Goal: Task Accomplishment & Management: Complete application form

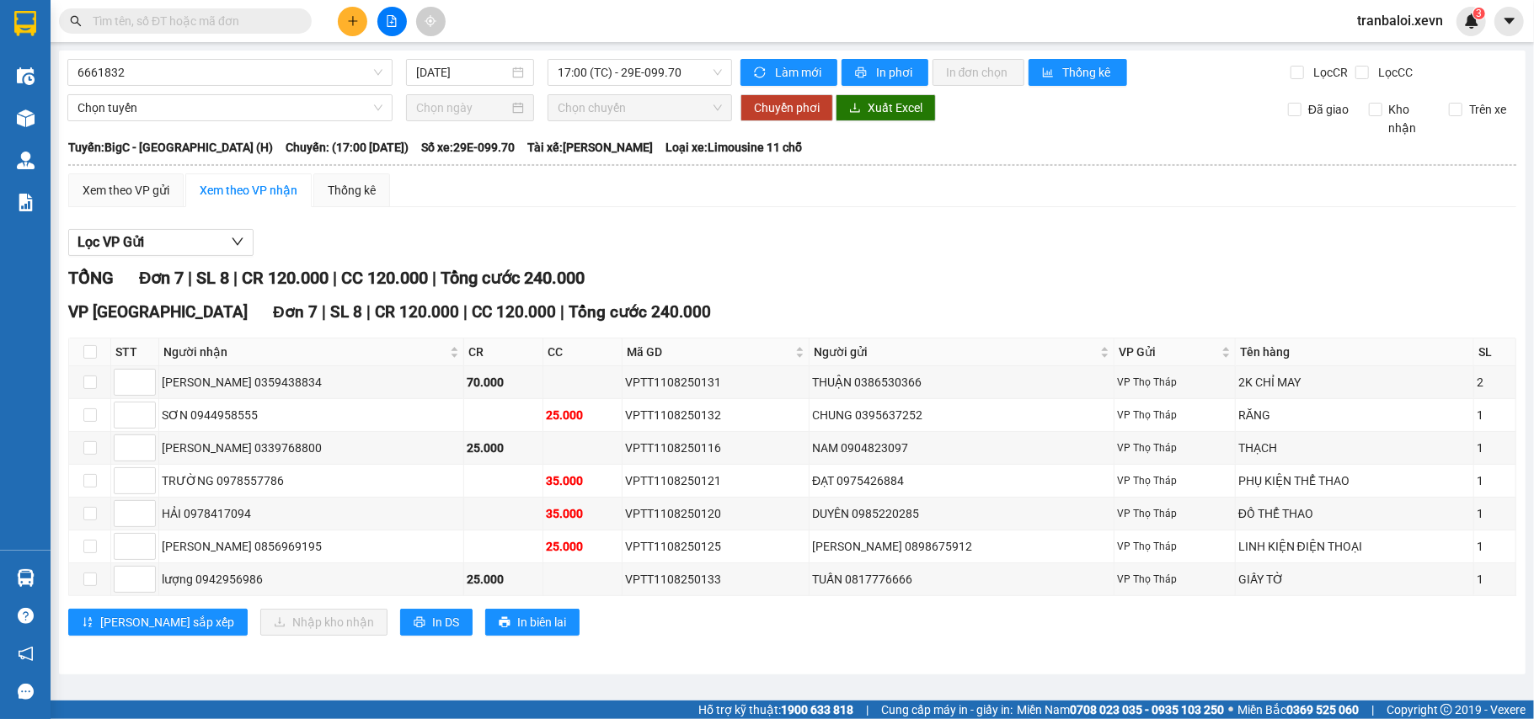
click at [247, 42] on main "6661832 [DATE] 17:00 (TC) - 29E-099.70 Làm mới In phơi In đơn chọn Thống kê Lọc…" at bounding box center [767, 350] width 1534 height 701
click at [251, 22] on input "text" at bounding box center [192, 21] width 199 height 19
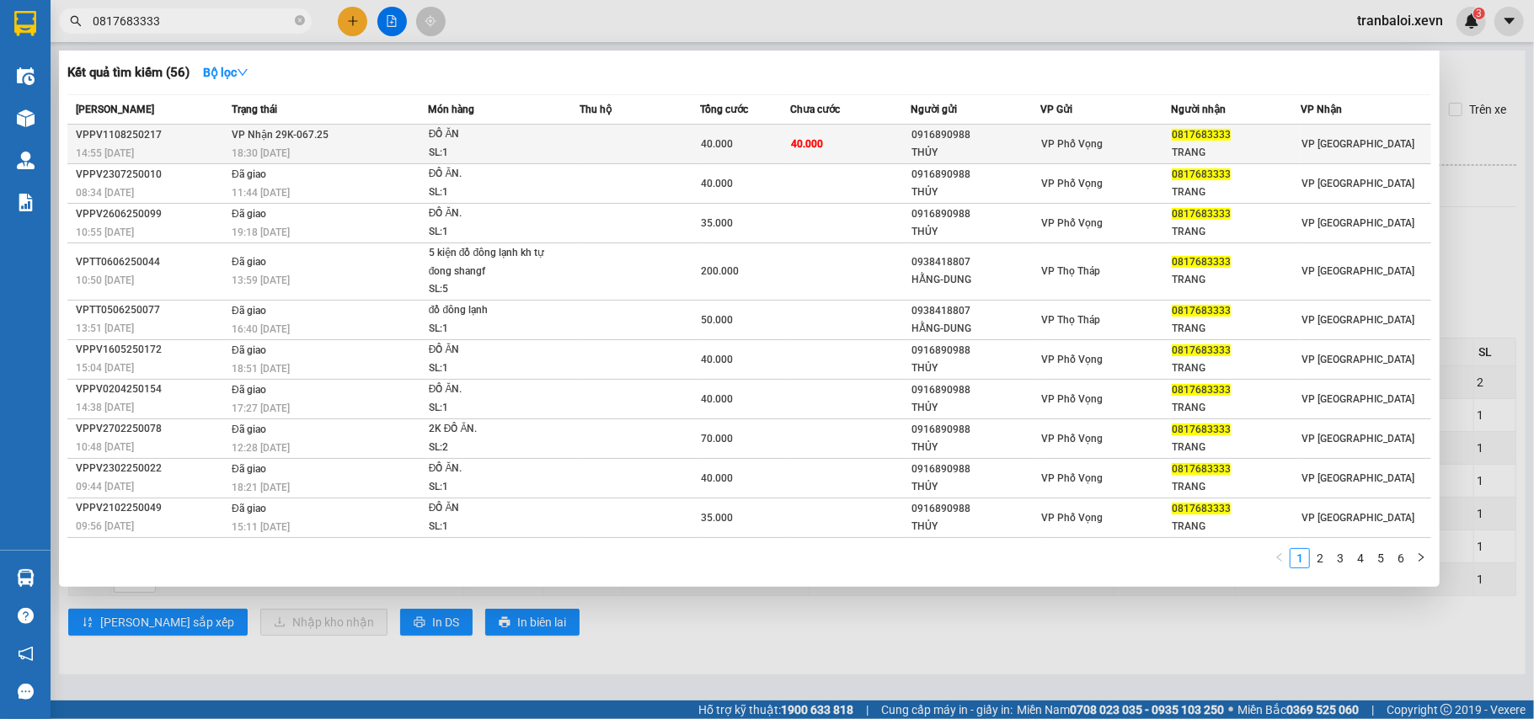
type input "0817683333"
click at [584, 143] on td at bounding box center [640, 145] width 120 height 40
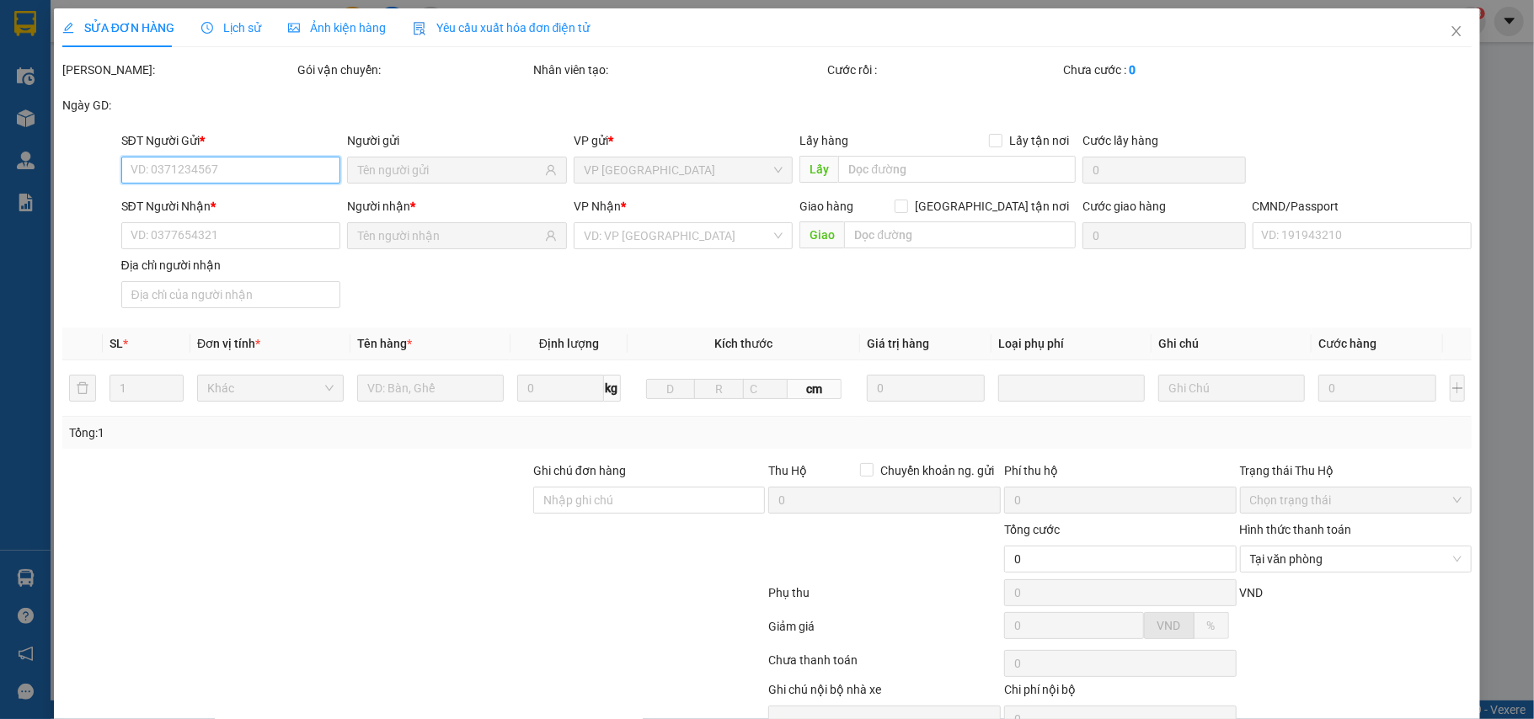
type input "0916890988"
type input "THỦY"
type input "0817683333"
type input "TRANG"
type input "036077022464 NGUYỄN ANH PHƯƠNG, 19 ĐẶNG TRẦN CÔN"
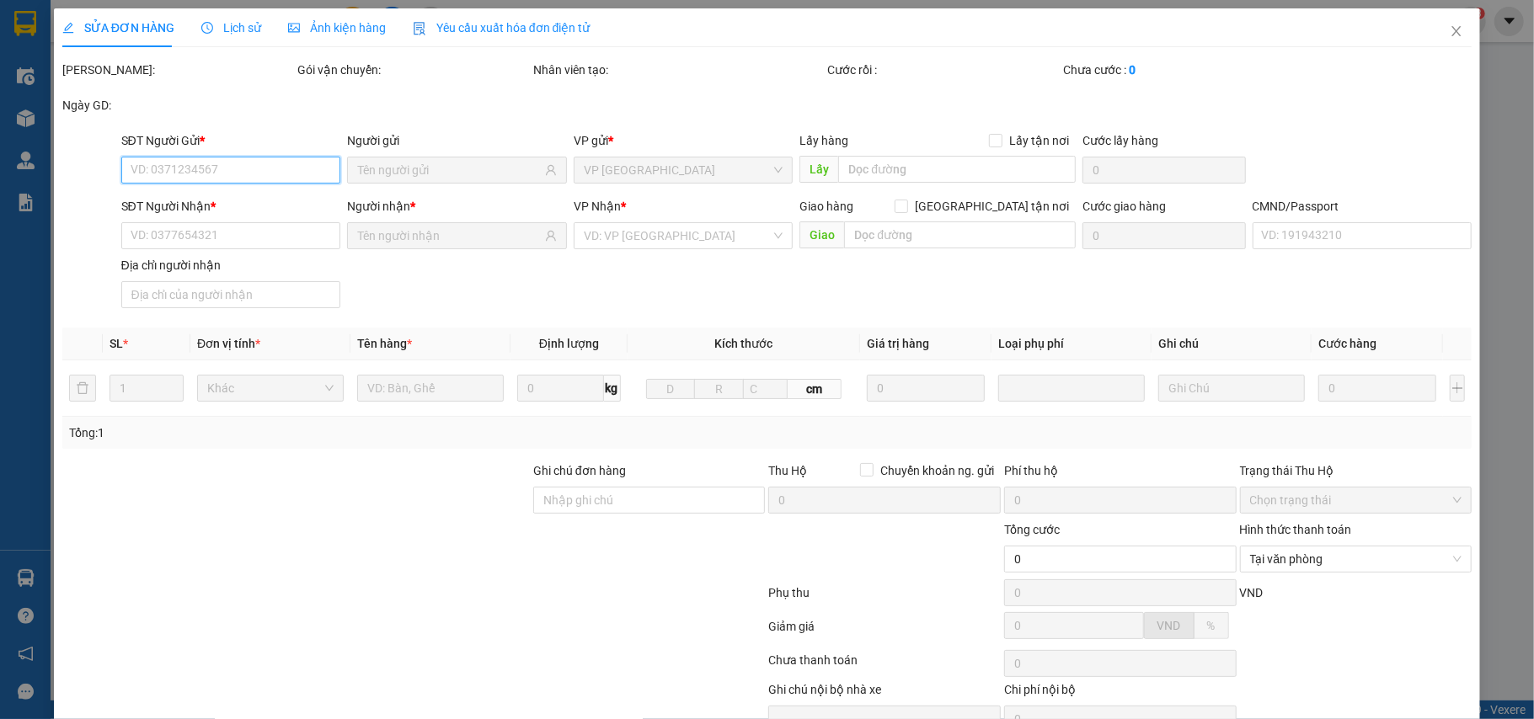
type input "123"
type input "40.000"
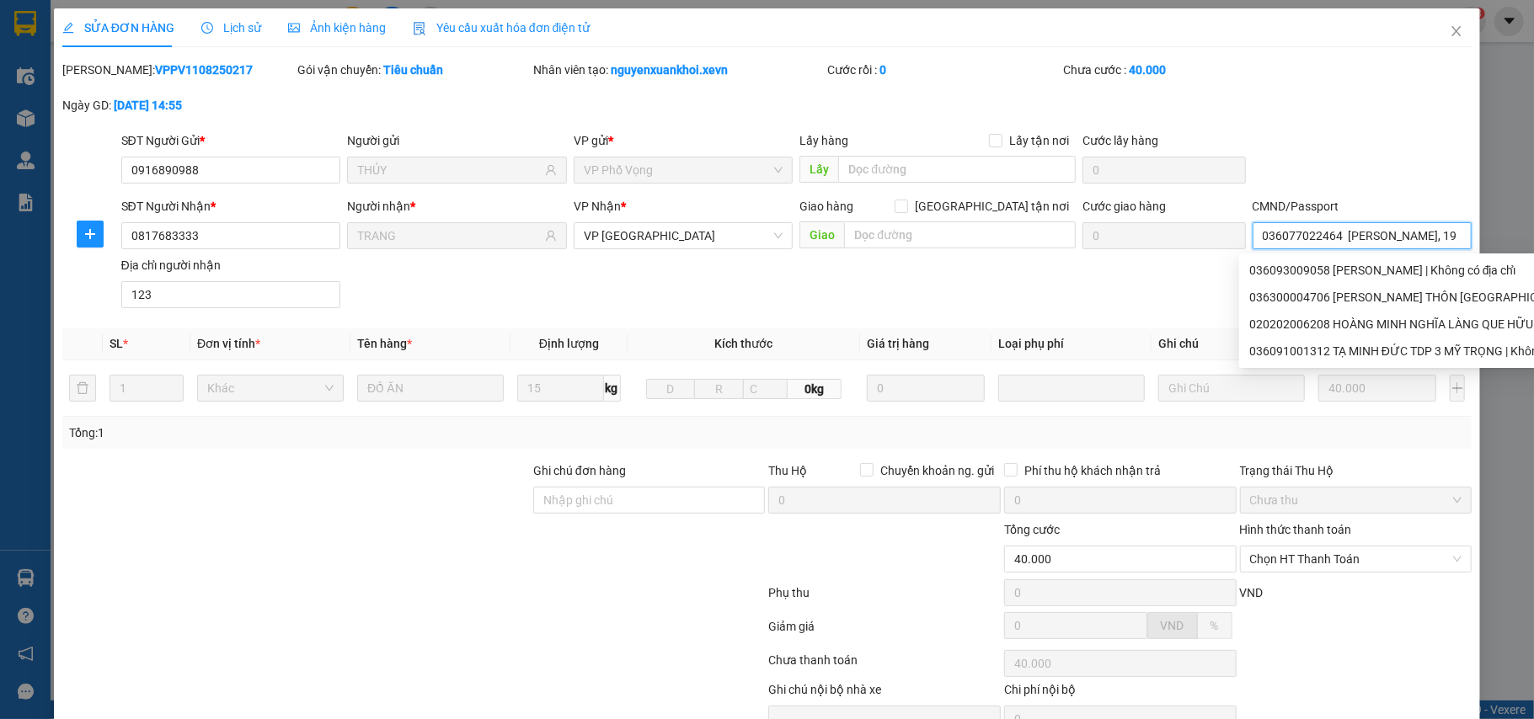
click at [1406, 236] on input "036077022464 NGUYỄN ANH PHƯƠNG, 19 ĐẶNG TRẦN CÔN" at bounding box center [1363, 235] width 220 height 27
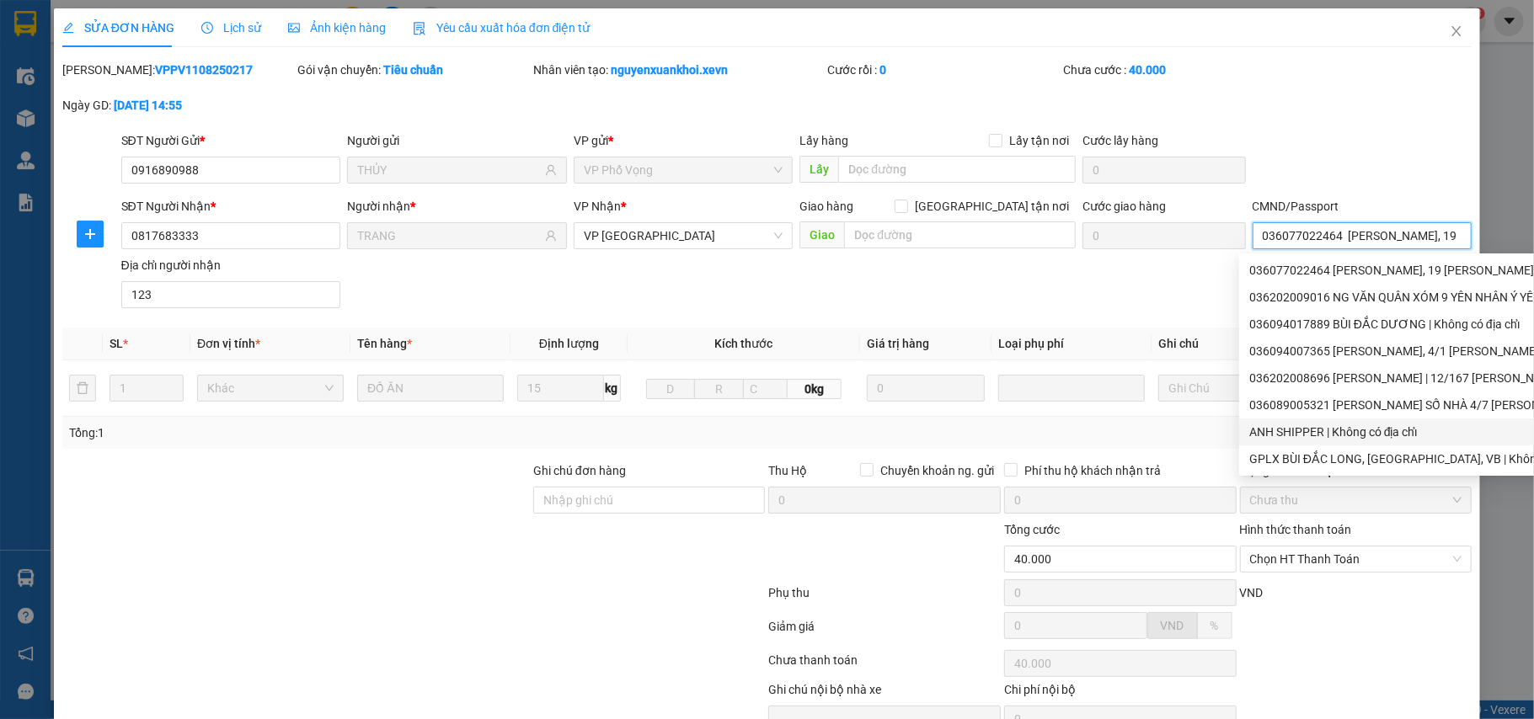
click at [1343, 430] on div "ANH SHIPPER | Không có địa chỉ" at bounding box center [1491, 432] width 484 height 19
type input "ANH SHIPPER"
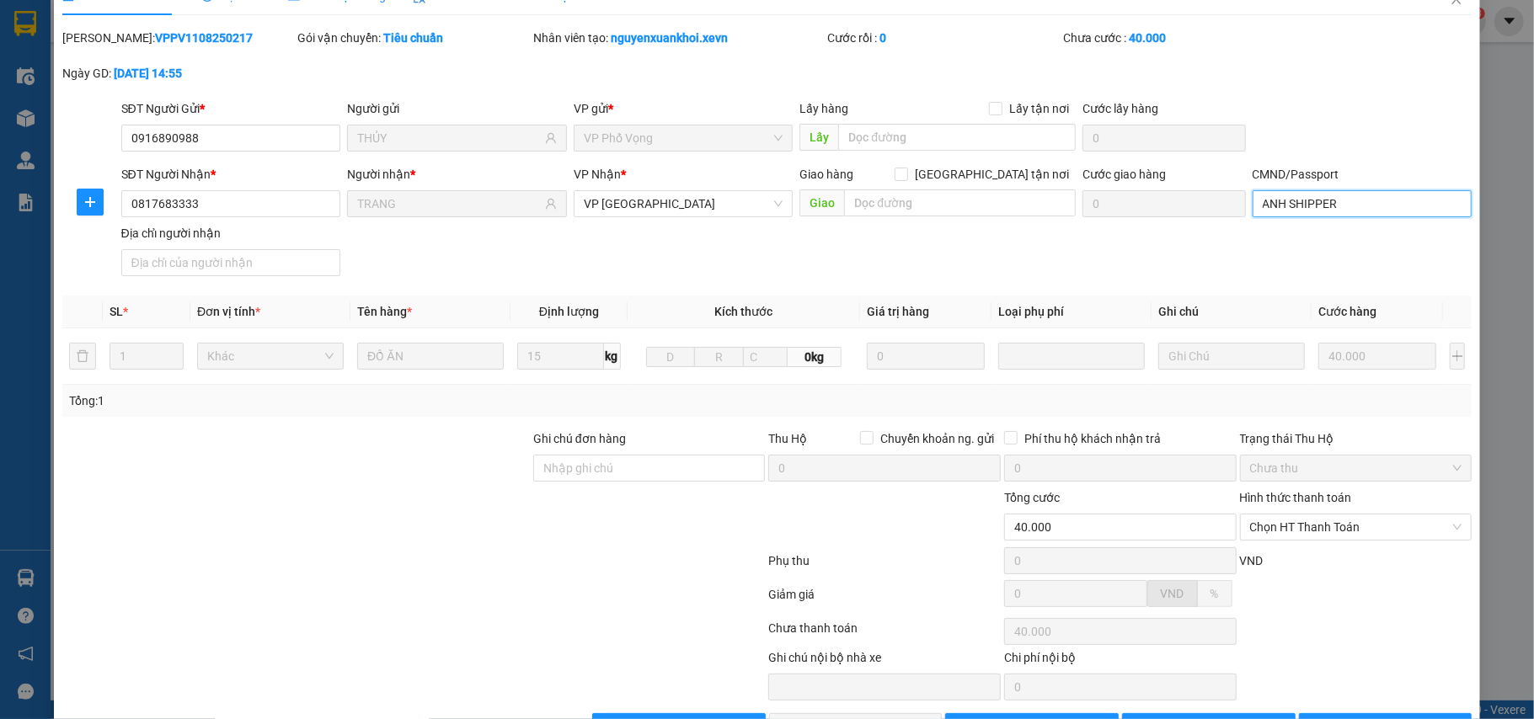
scroll to position [89, 0]
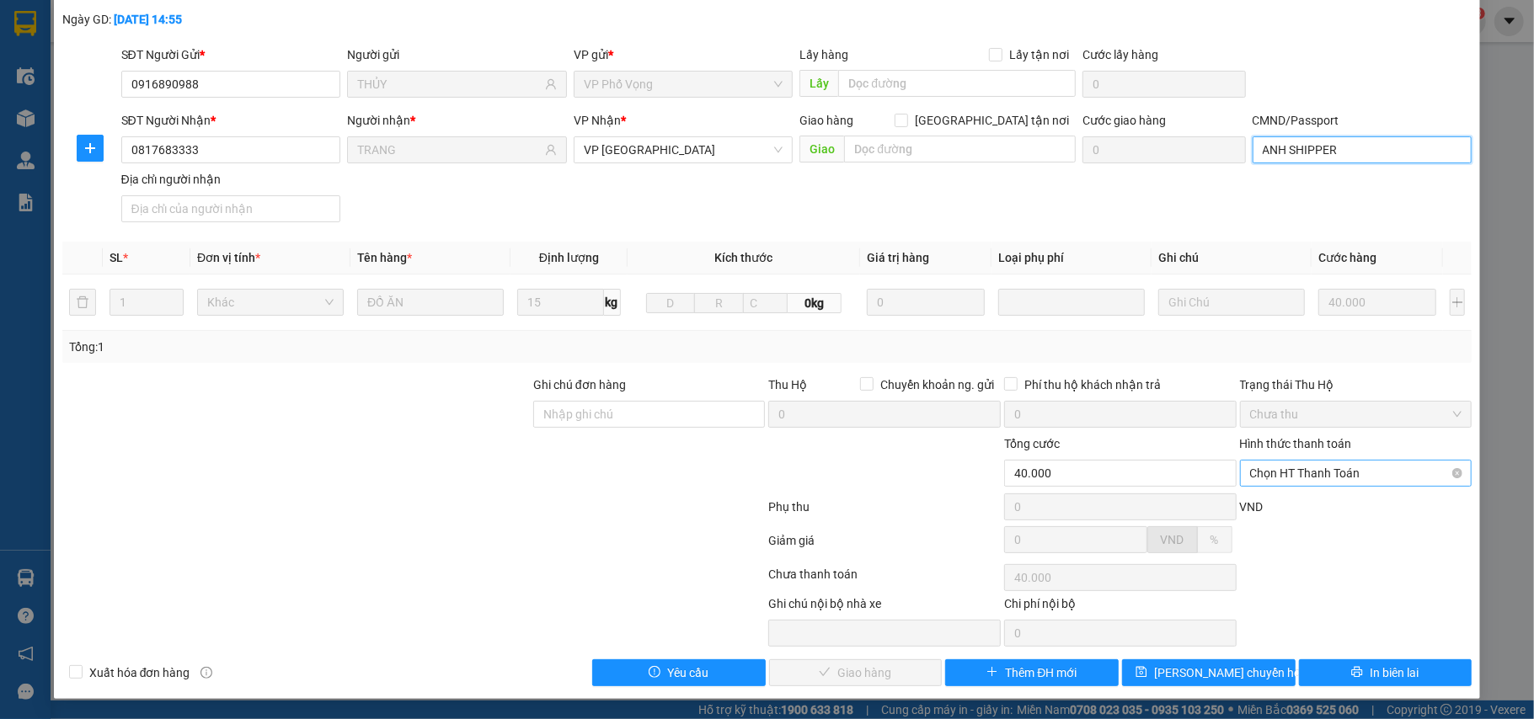
click at [1338, 465] on span "Chọn HT Thanh Toán" at bounding box center [1356, 473] width 212 height 25
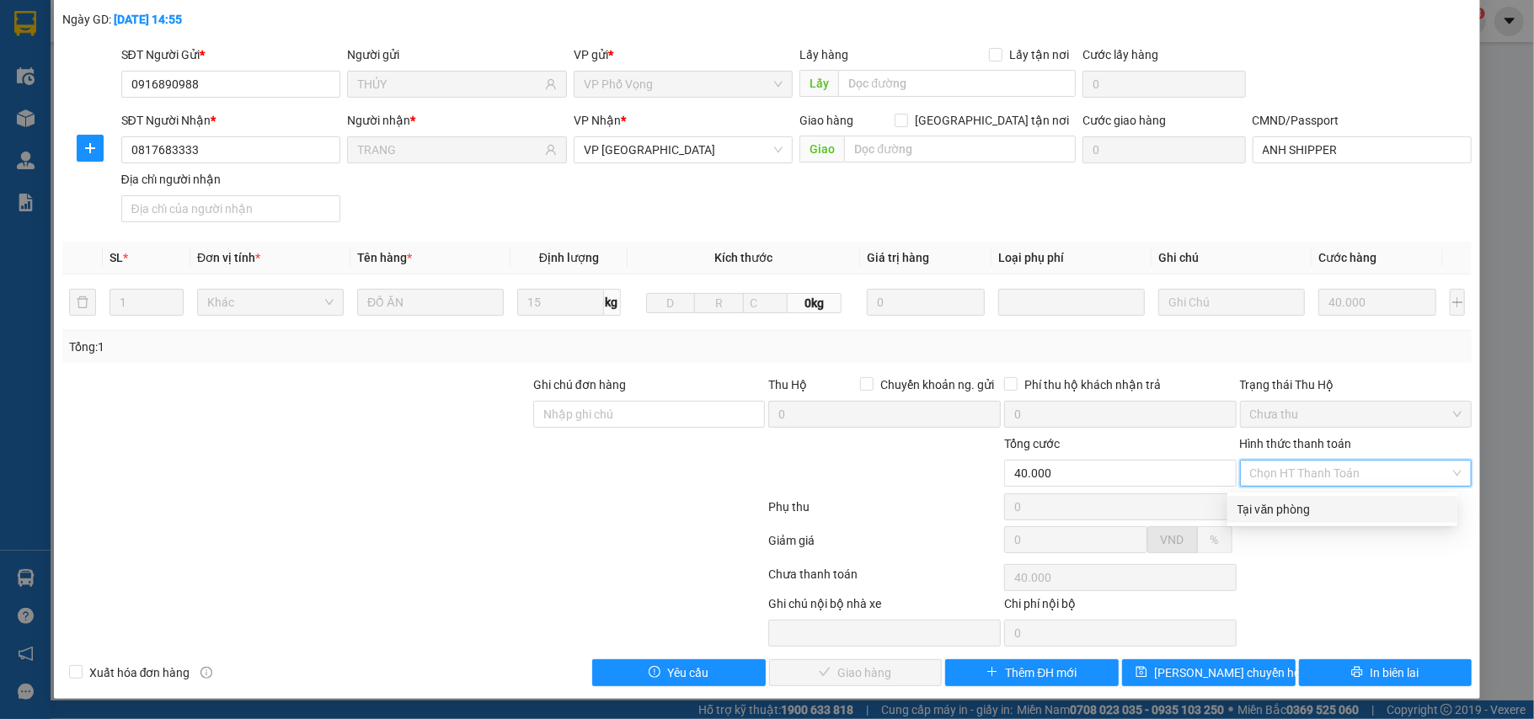
click at [1295, 500] on div "Tại văn phòng" at bounding box center [1343, 509] width 210 height 19
type input "0"
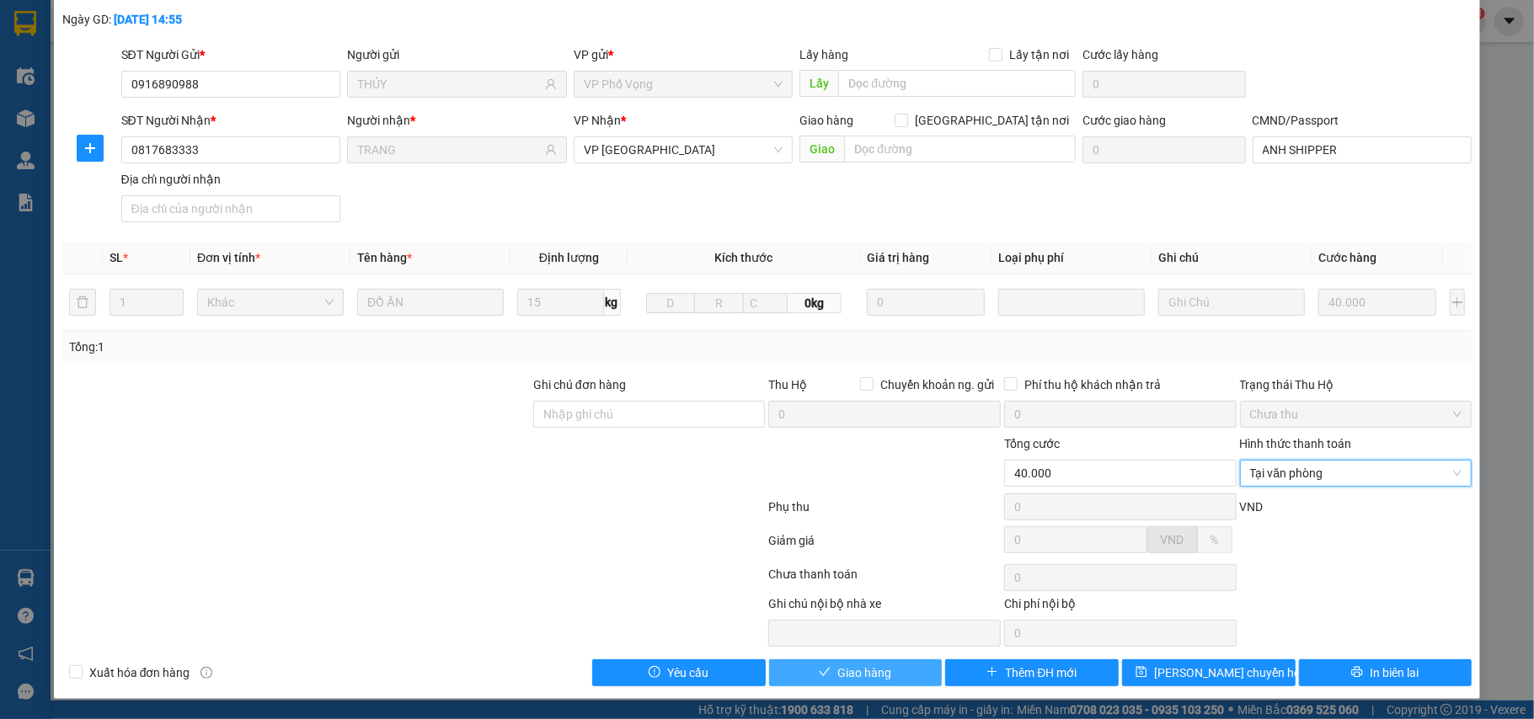
click at [840, 669] on span "Giao hàng" at bounding box center [864, 673] width 54 height 19
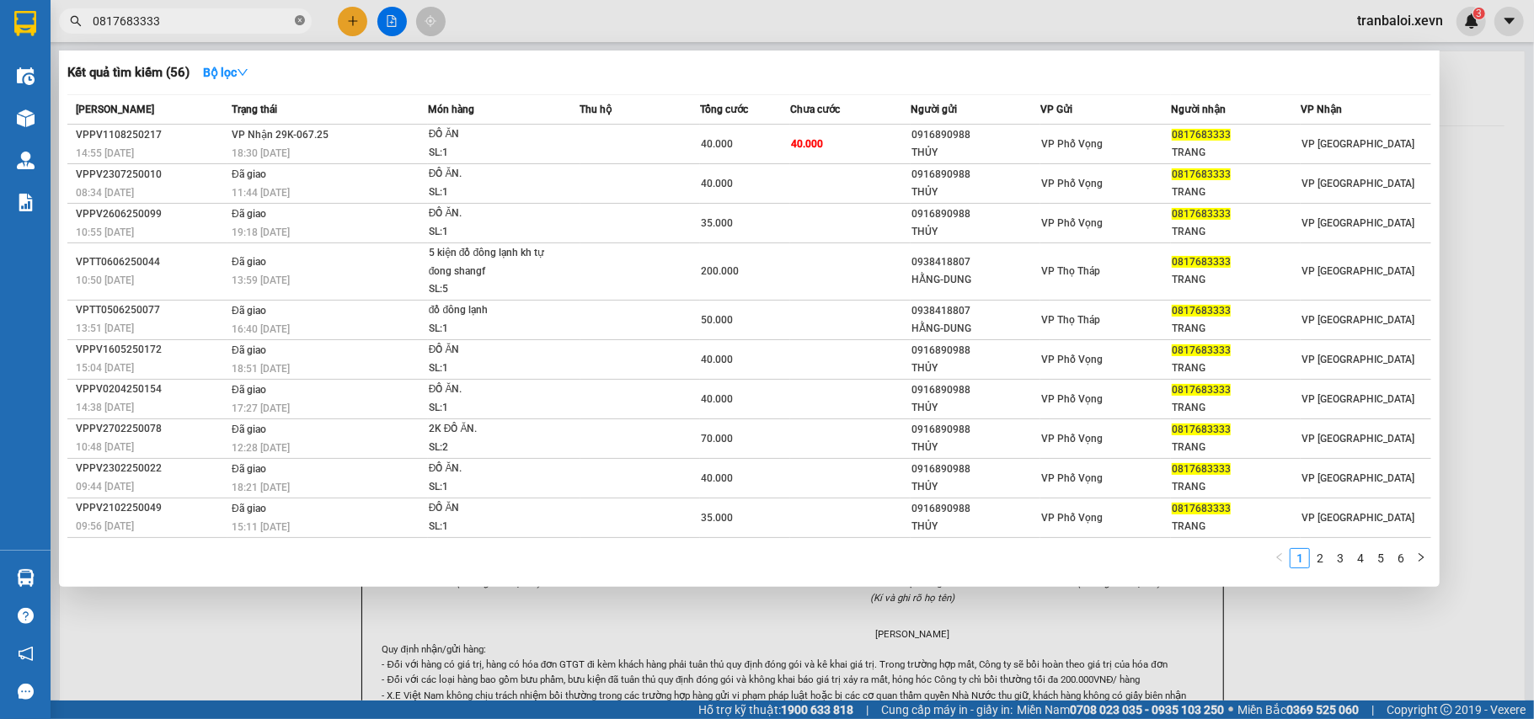
click at [297, 19] on icon "close-circle" at bounding box center [300, 20] width 10 height 10
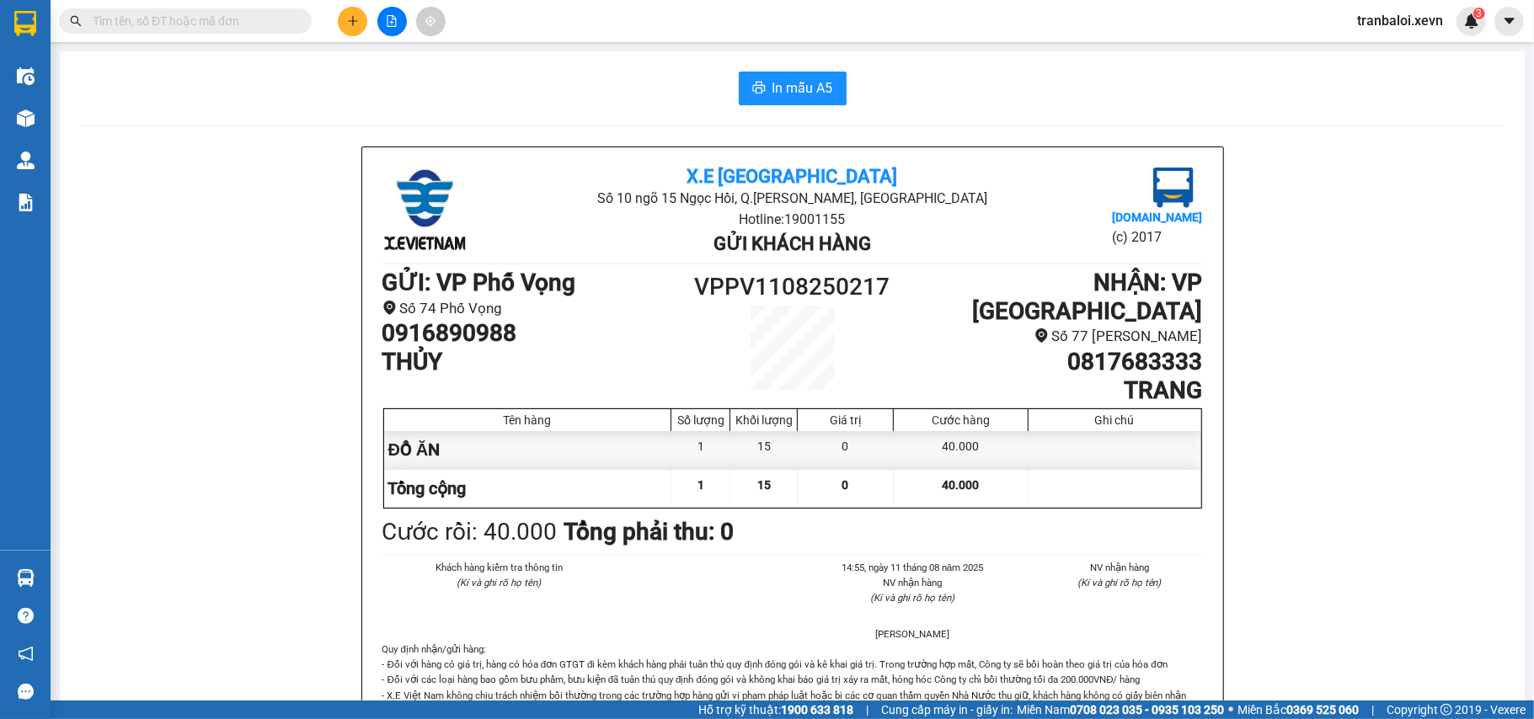
click at [287, 19] on input "text" at bounding box center [192, 21] width 199 height 19
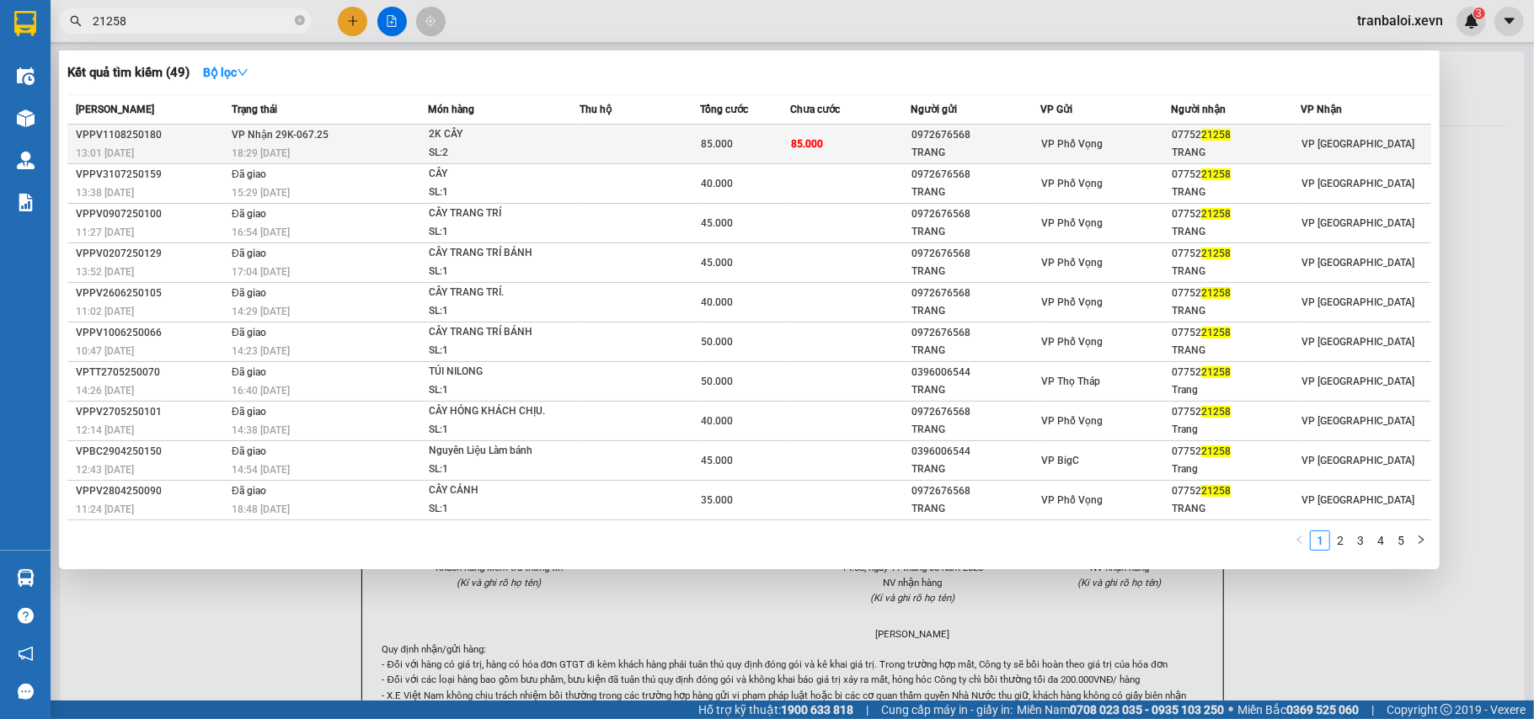
type input "21258"
click at [600, 136] on td at bounding box center [640, 145] width 120 height 40
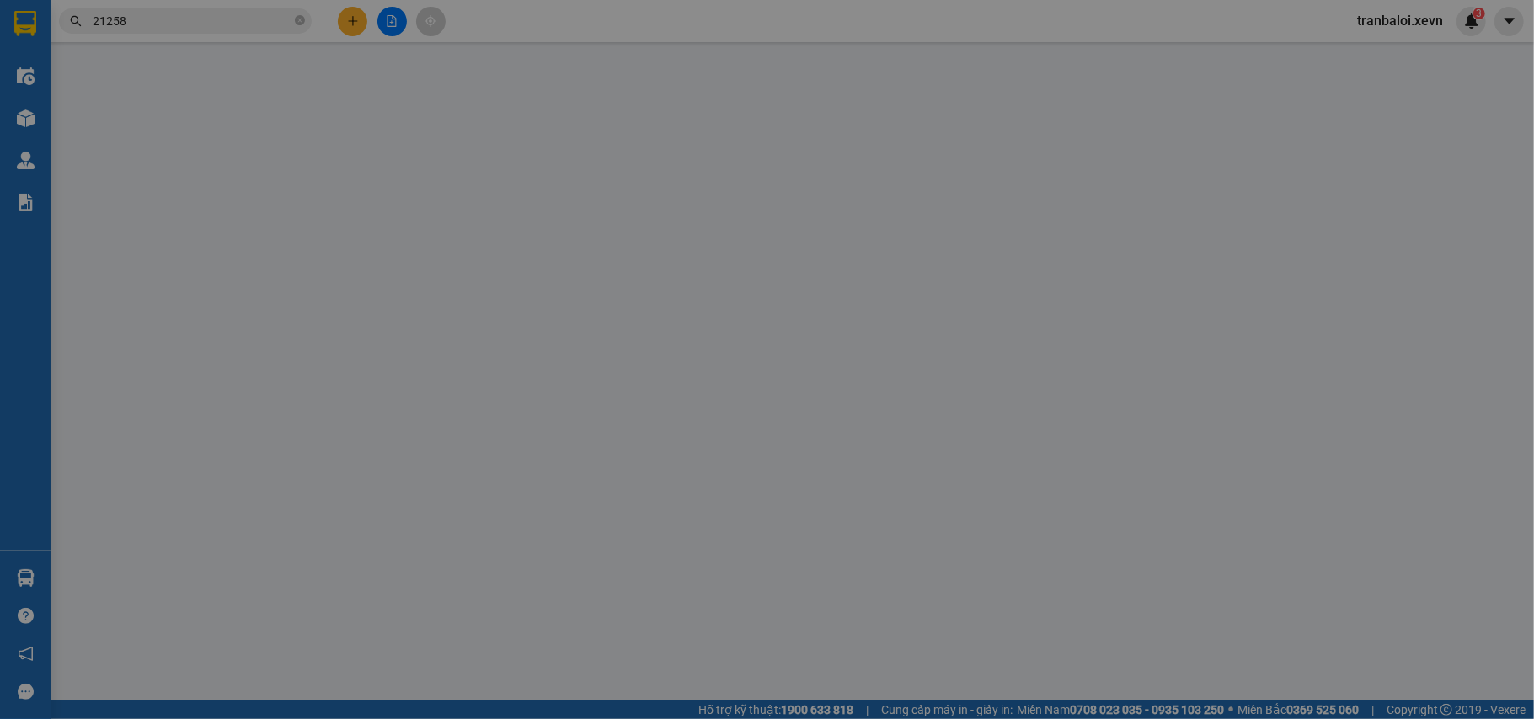
type input "0972676568"
type input "TRANG"
type input "0775221258"
type input "TRANG"
type input "036195014455 PHẠM THỊ ANH NGHĨA LỢI NGHĨA HƯNG NĐ"
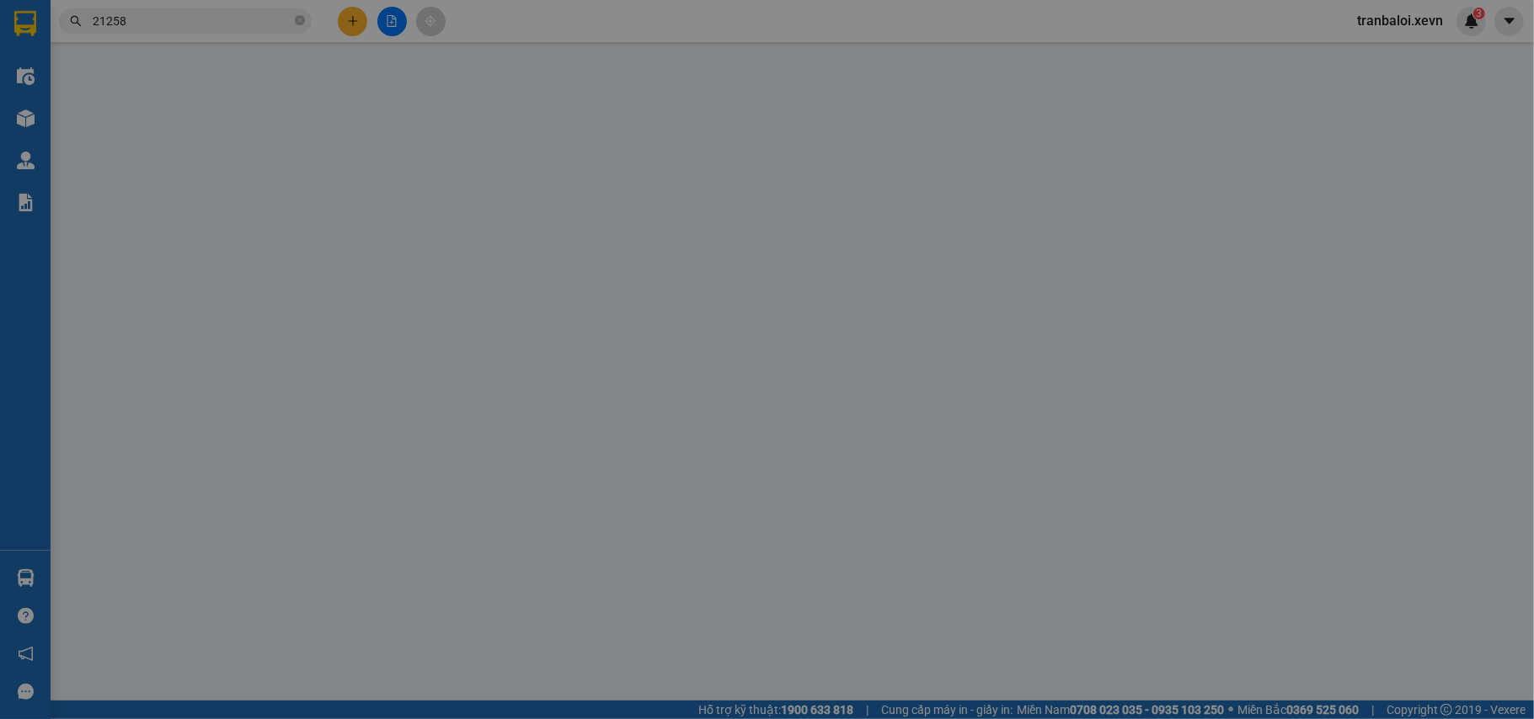
type input "85.000"
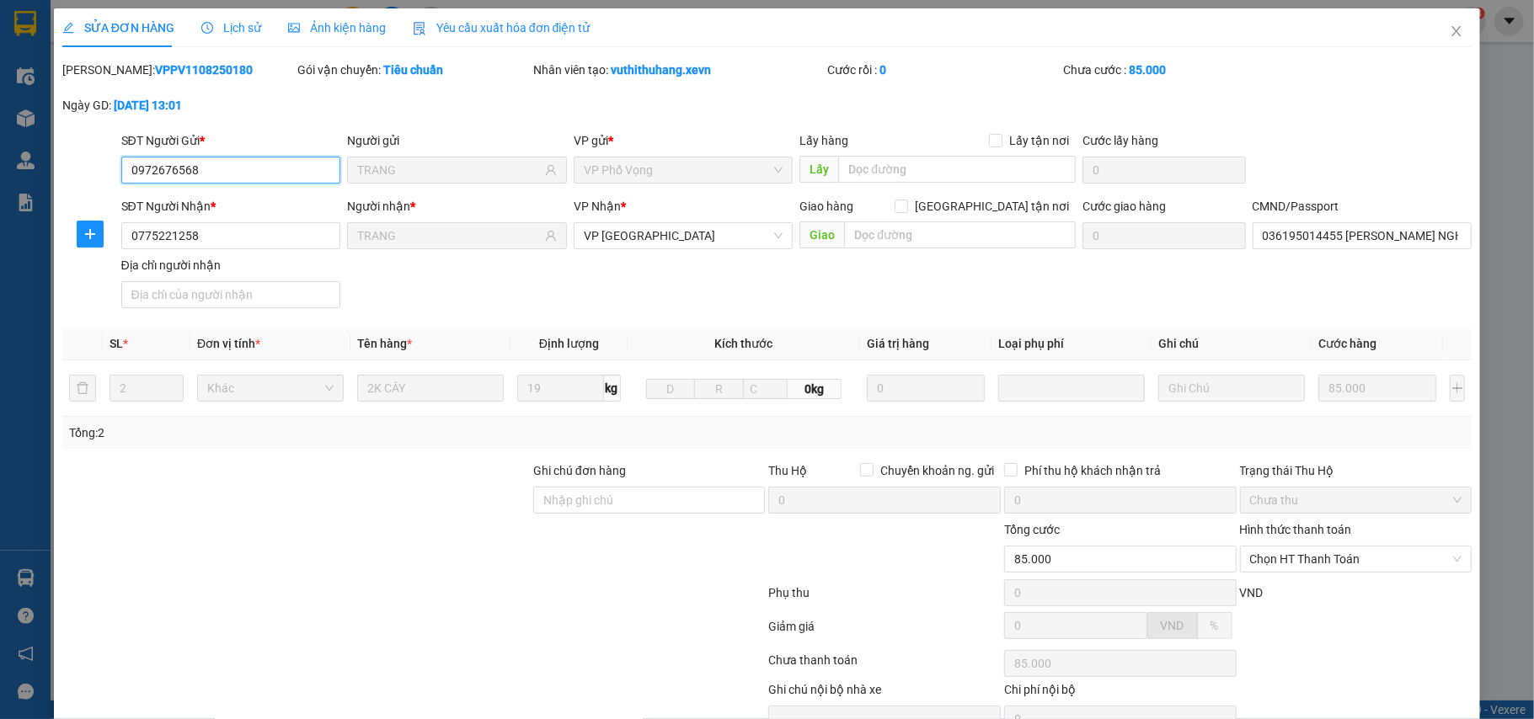
scroll to position [89, 0]
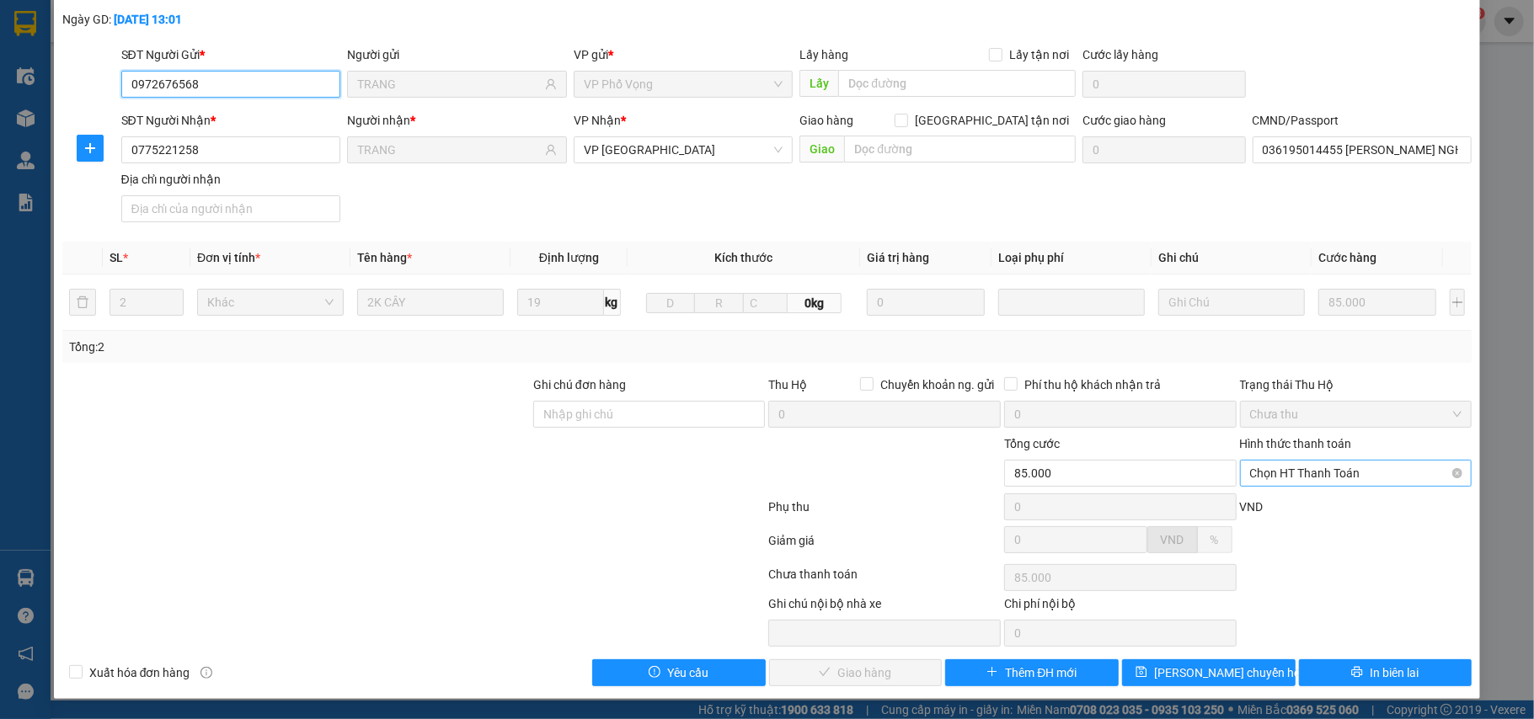
click at [1313, 466] on span "Chọn HT Thanh Toán" at bounding box center [1356, 473] width 212 height 25
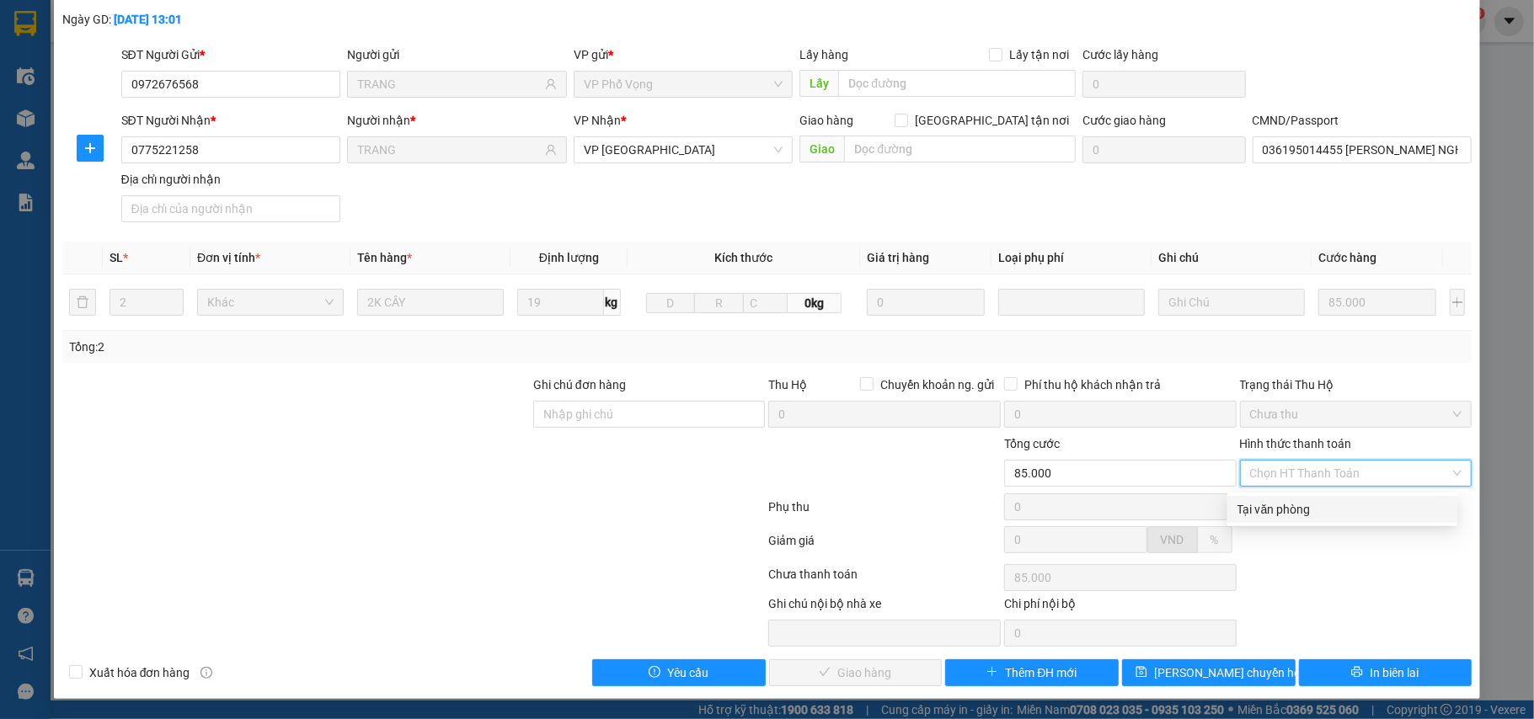
click at [1285, 507] on div "Tại văn phòng" at bounding box center [1343, 509] width 210 height 19
type input "0"
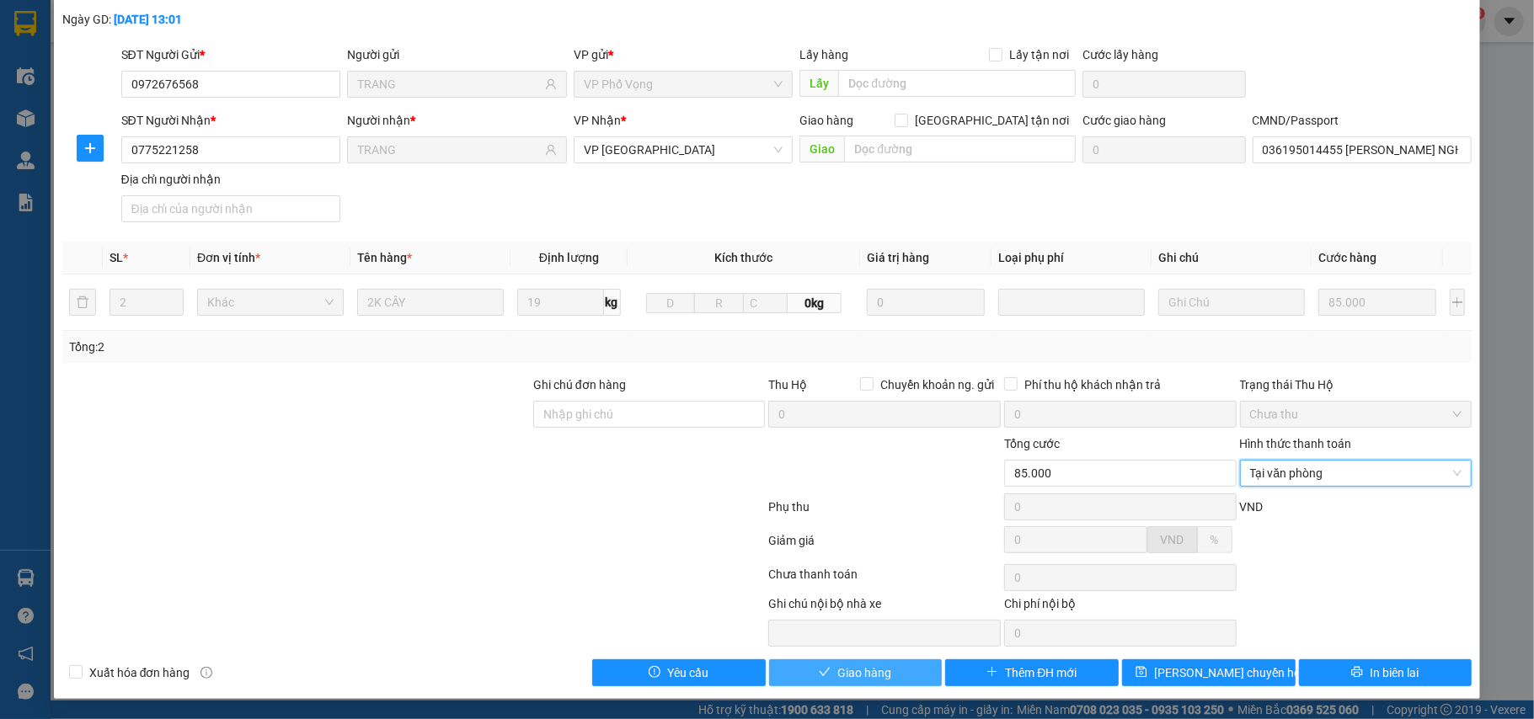
click at [849, 676] on span "Giao hàng" at bounding box center [864, 673] width 54 height 19
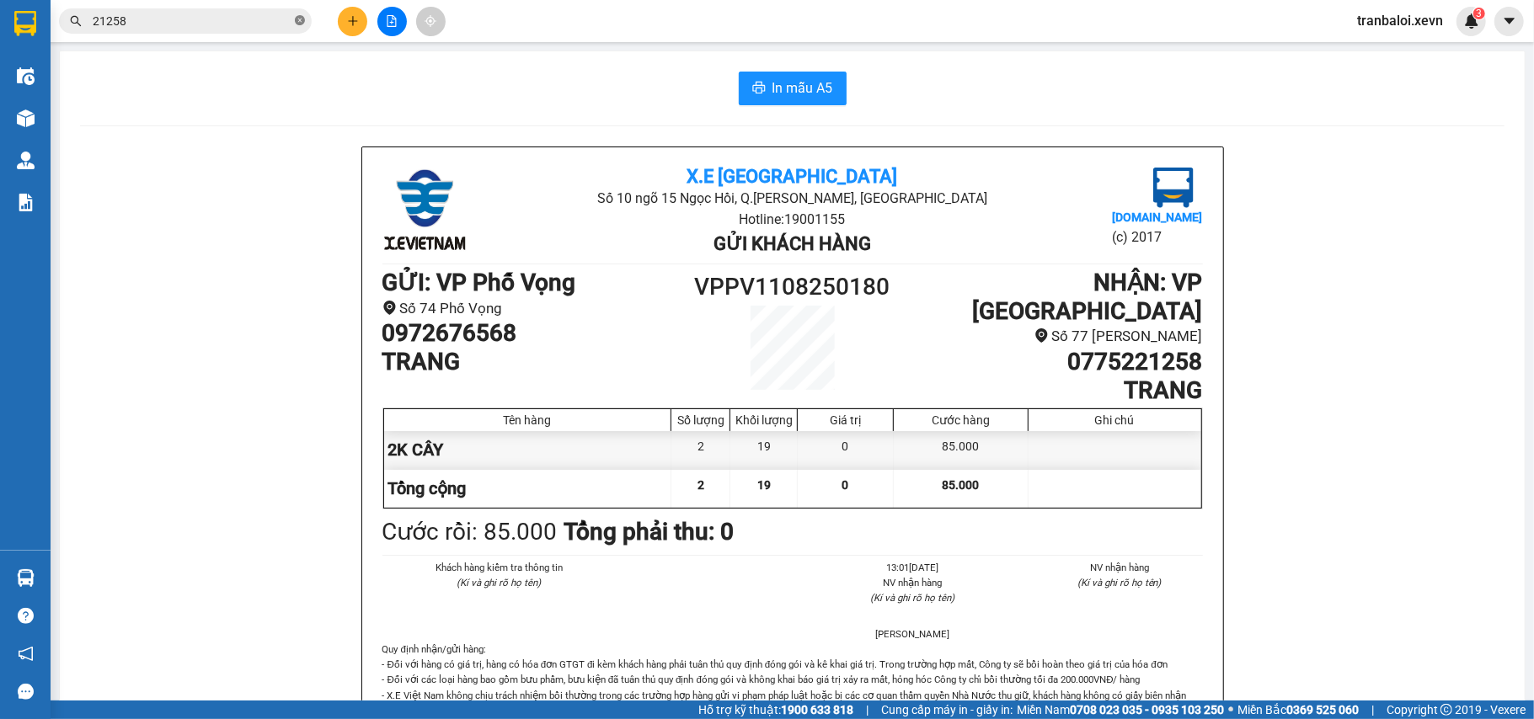
click at [297, 18] on icon "close-circle" at bounding box center [300, 20] width 10 height 10
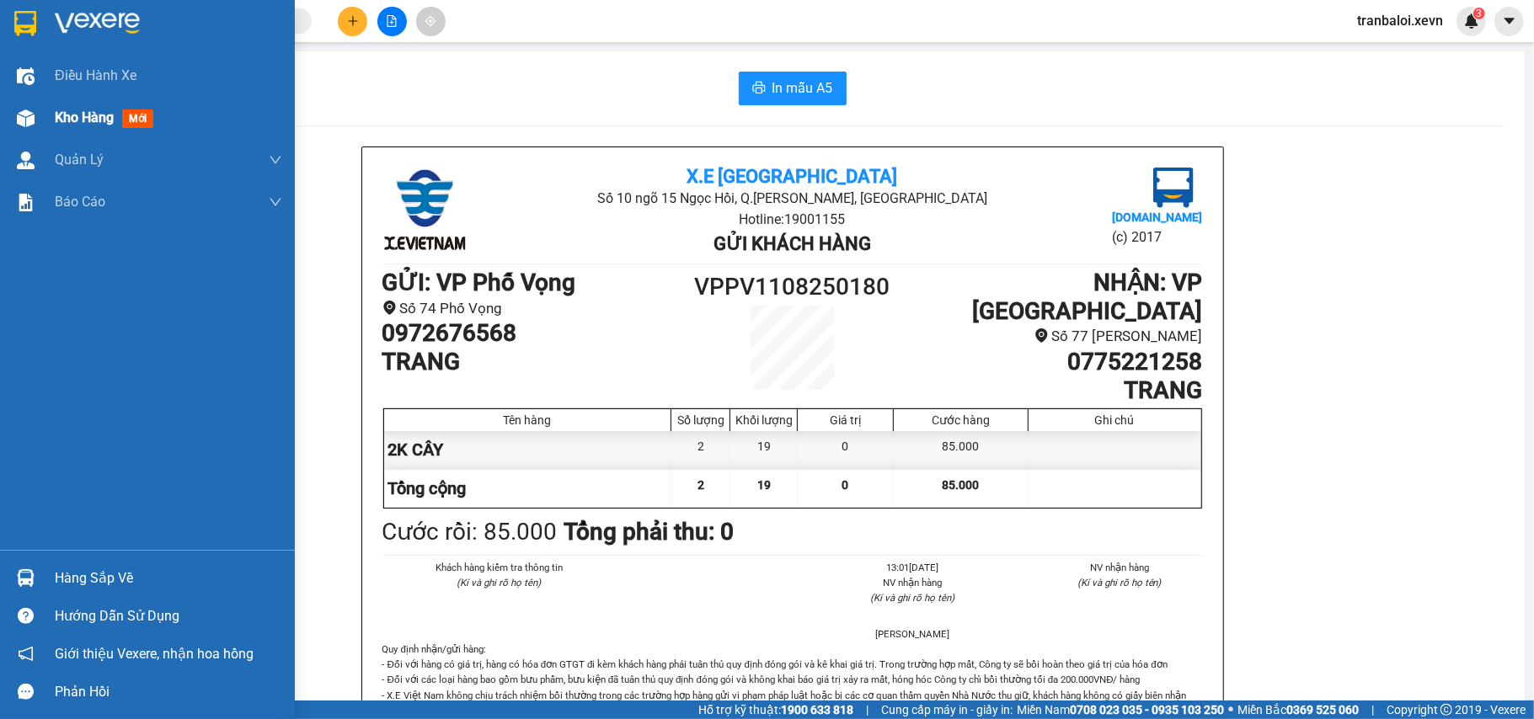
click at [24, 116] on img at bounding box center [26, 119] width 18 height 18
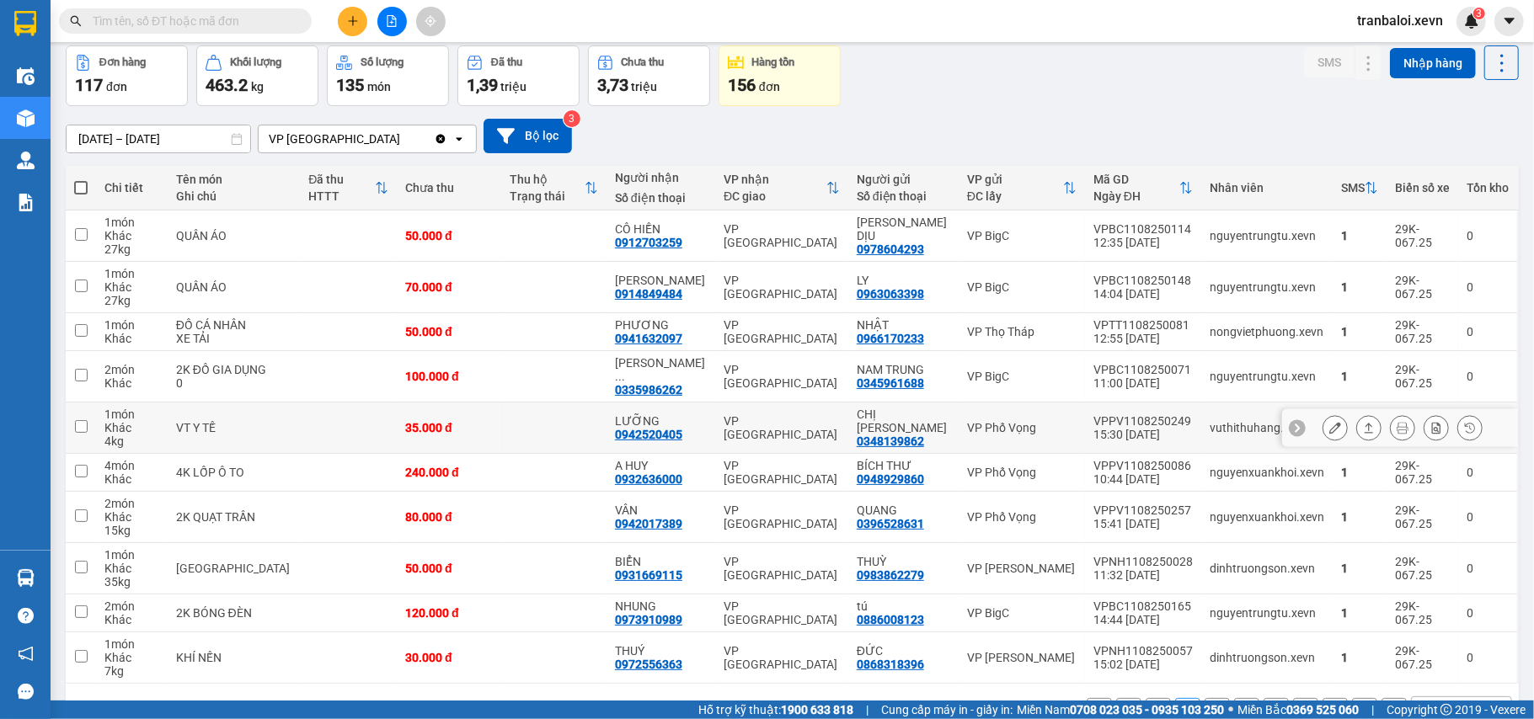
scroll to position [128, 0]
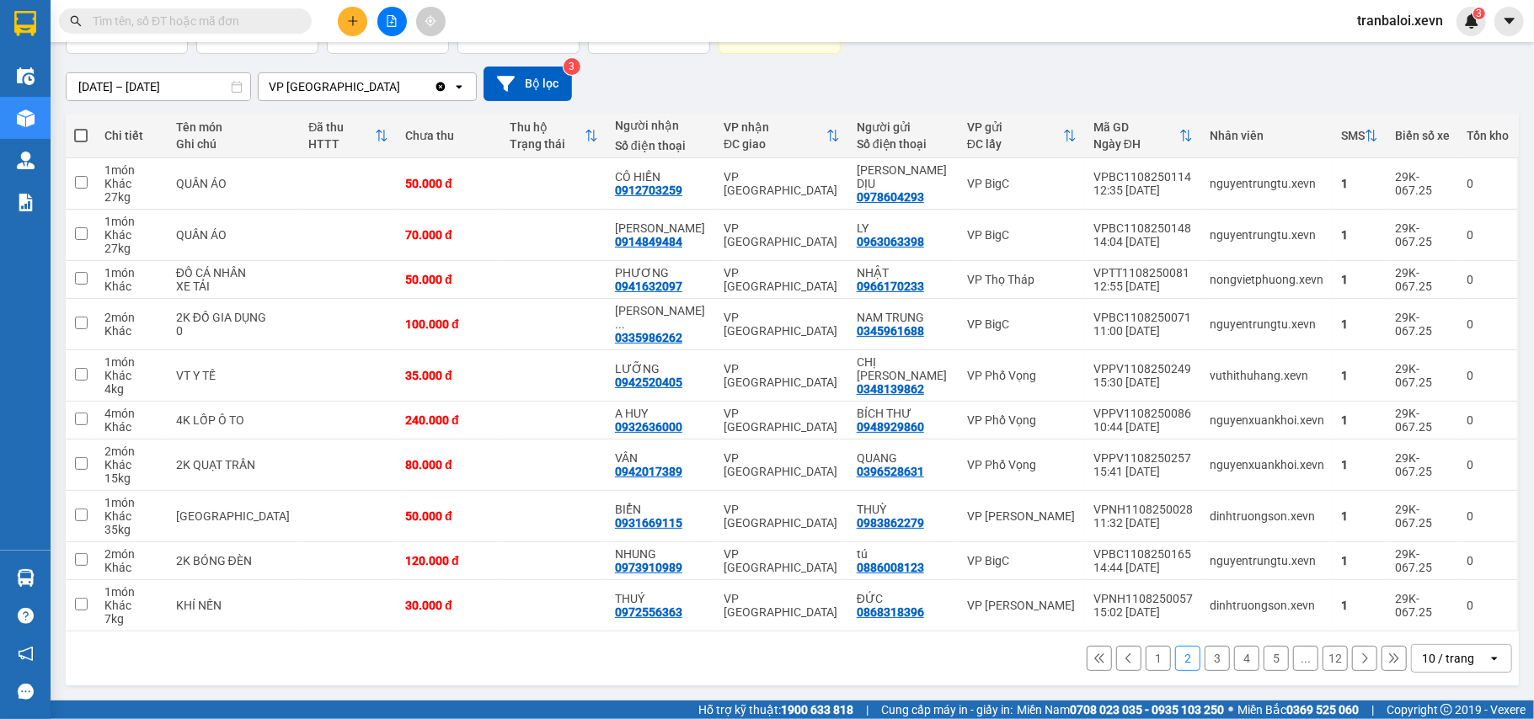
click at [1146, 658] on button "1" at bounding box center [1158, 658] width 25 height 25
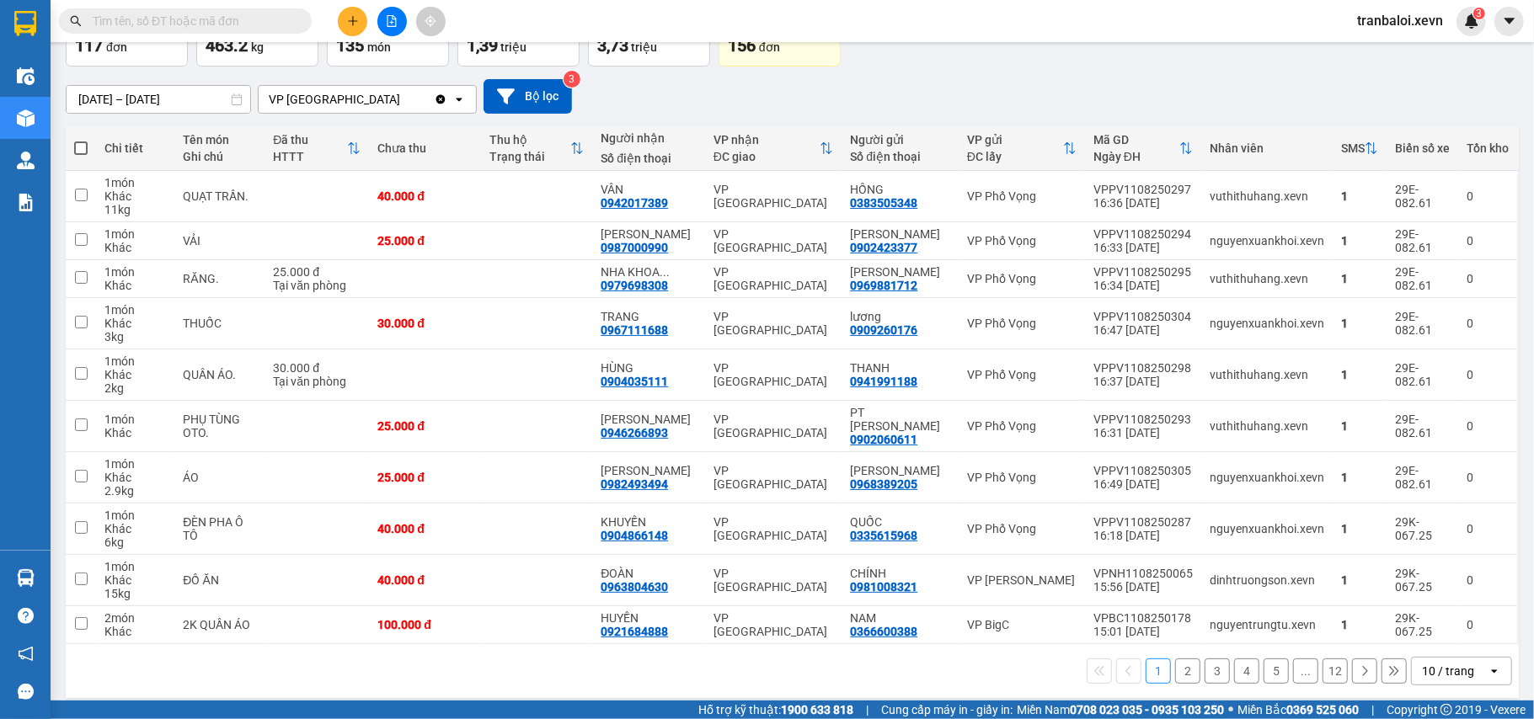
scroll to position [115, 0]
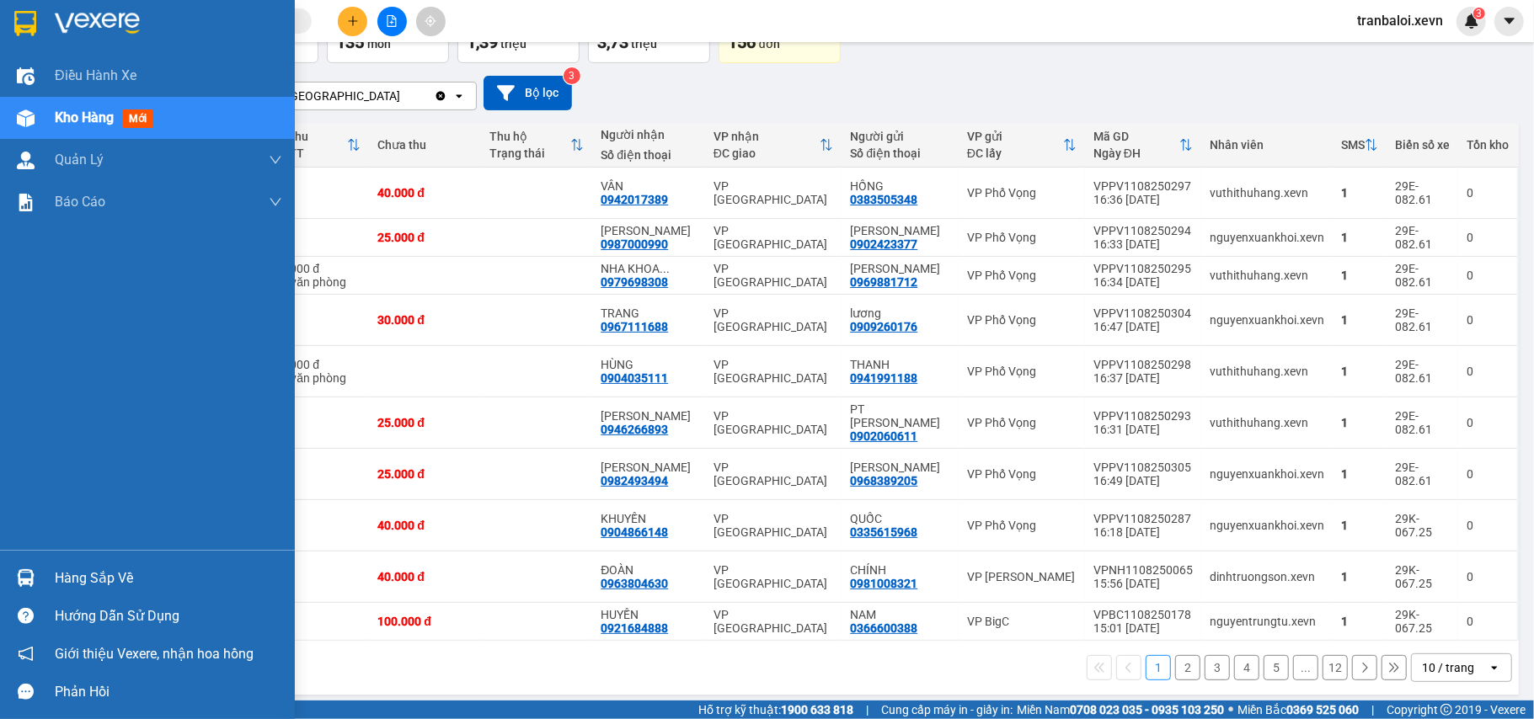
click at [35, 580] on div at bounding box center [25, 578] width 29 height 29
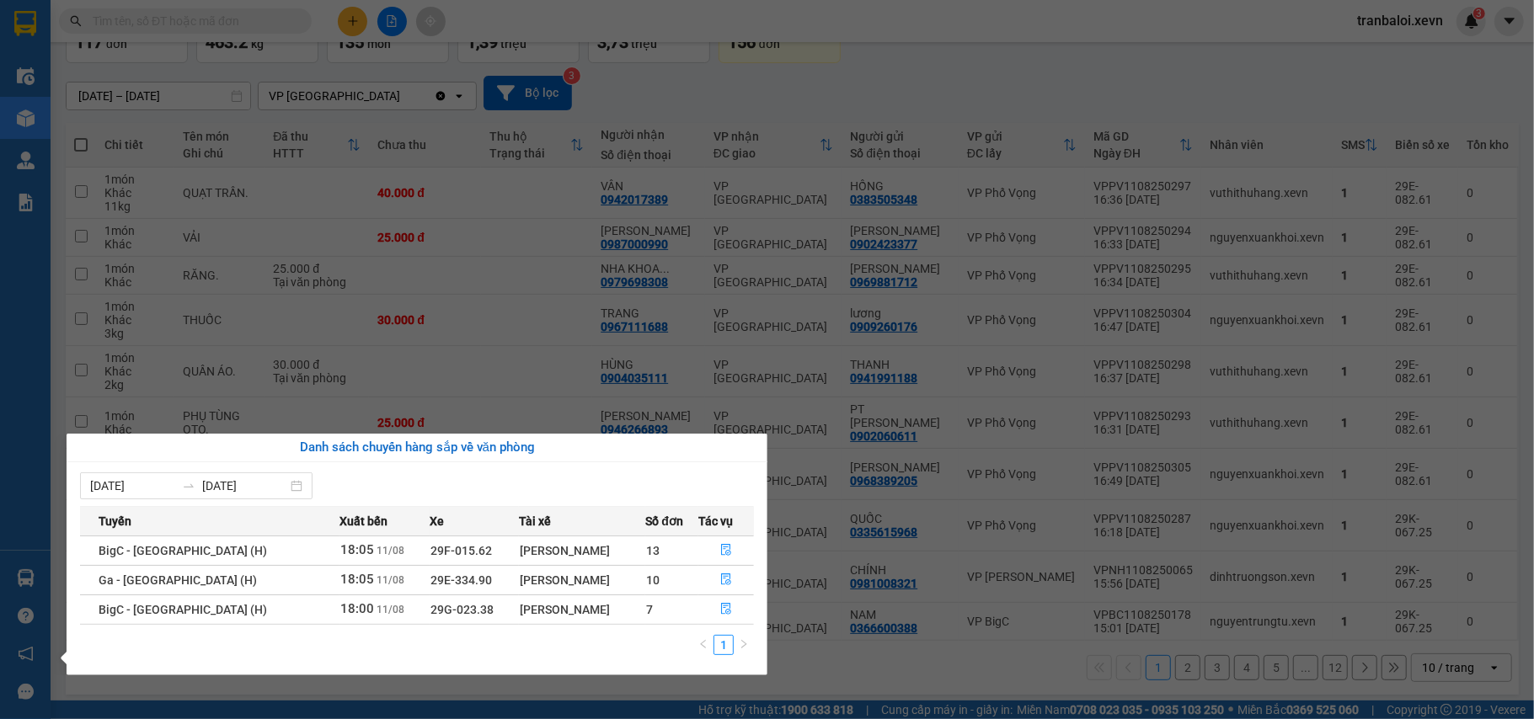
click at [968, 64] on section "Kết quả tìm kiếm ( 49 ) Bộ lọc Mã ĐH Trạng thái Món hàng Thu hộ Tổng cước Chưa …" at bounding box center [767, 359] width 1534 height 719
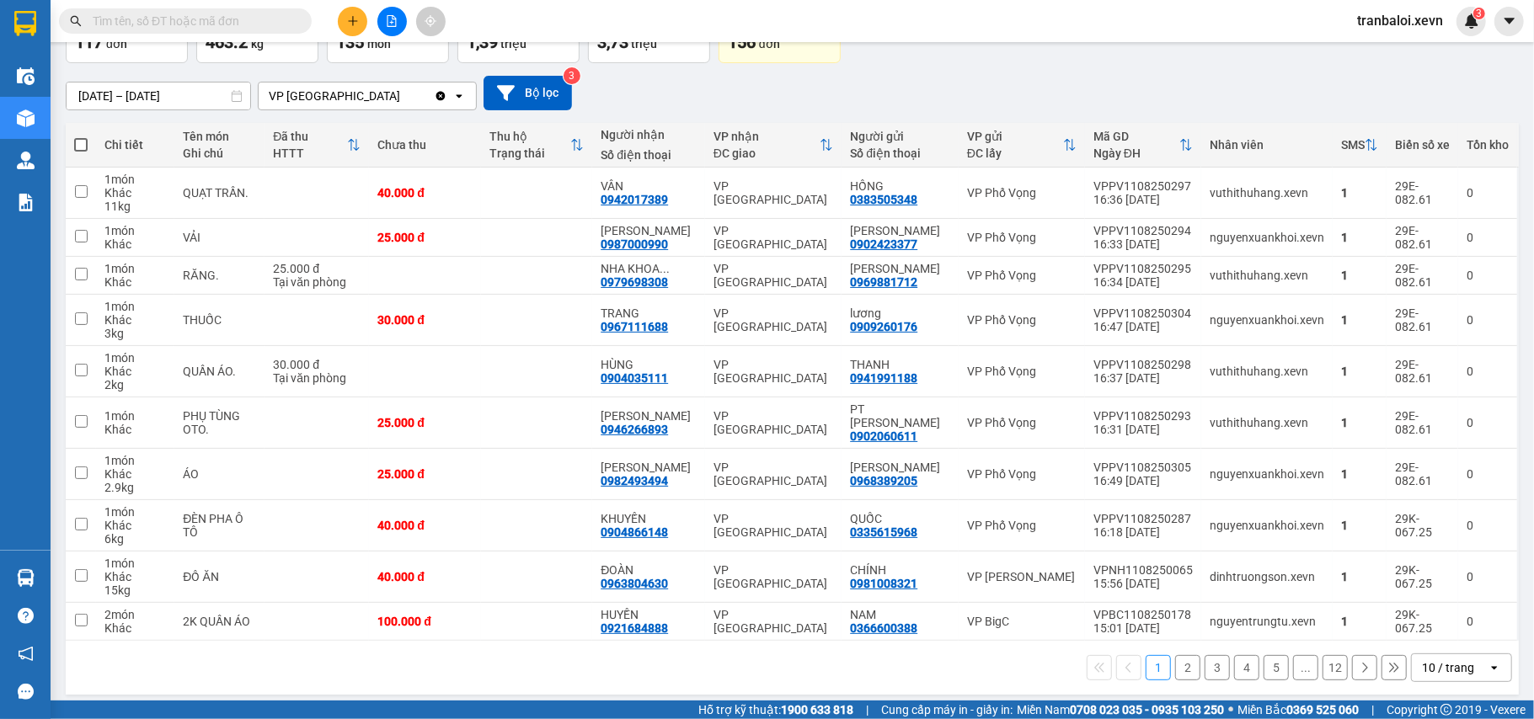
click at [350, 24] on icon "plus" at bounding box center [353, 21] width 12 height 12
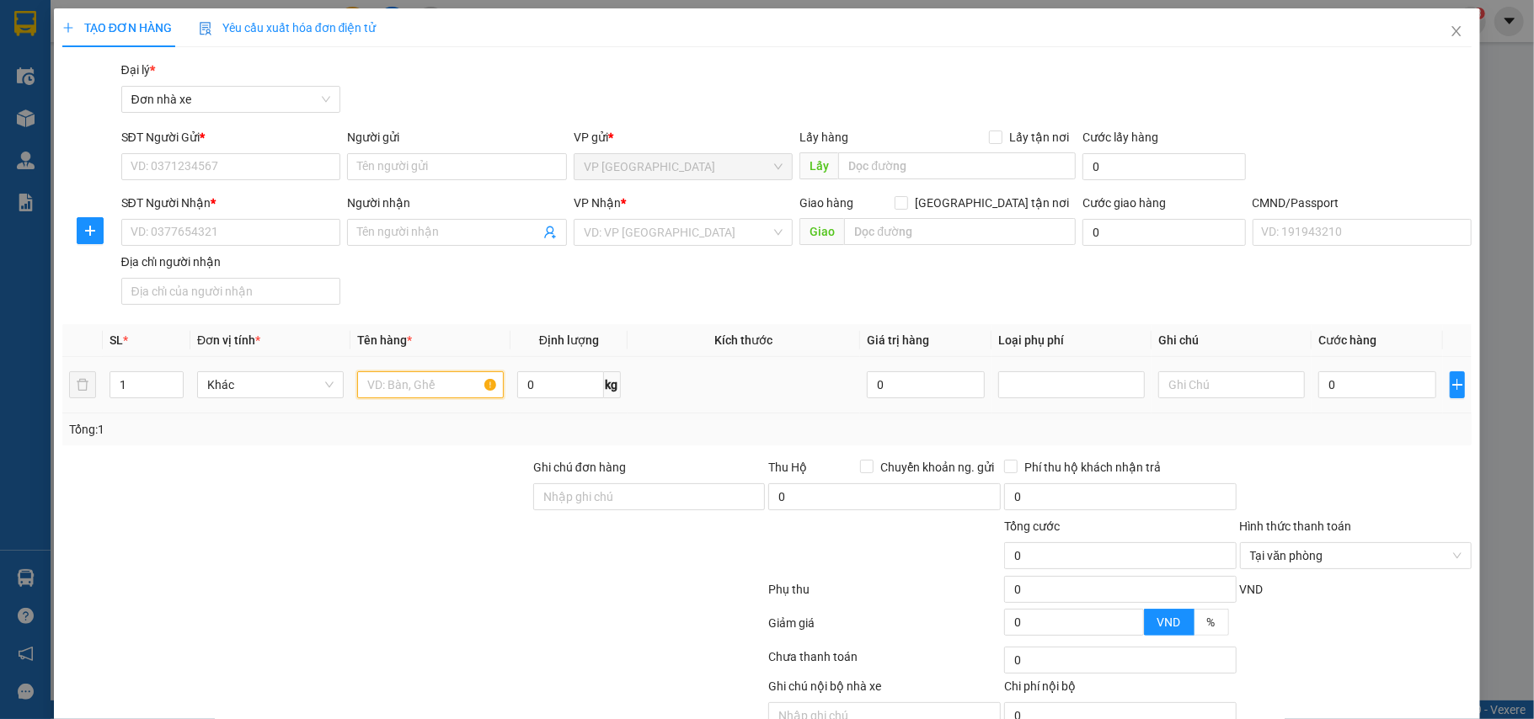
click at [415, 388] on input "text" at bounding box center [430, 385] width 147 height 27
type input "GIÁY TÒ"
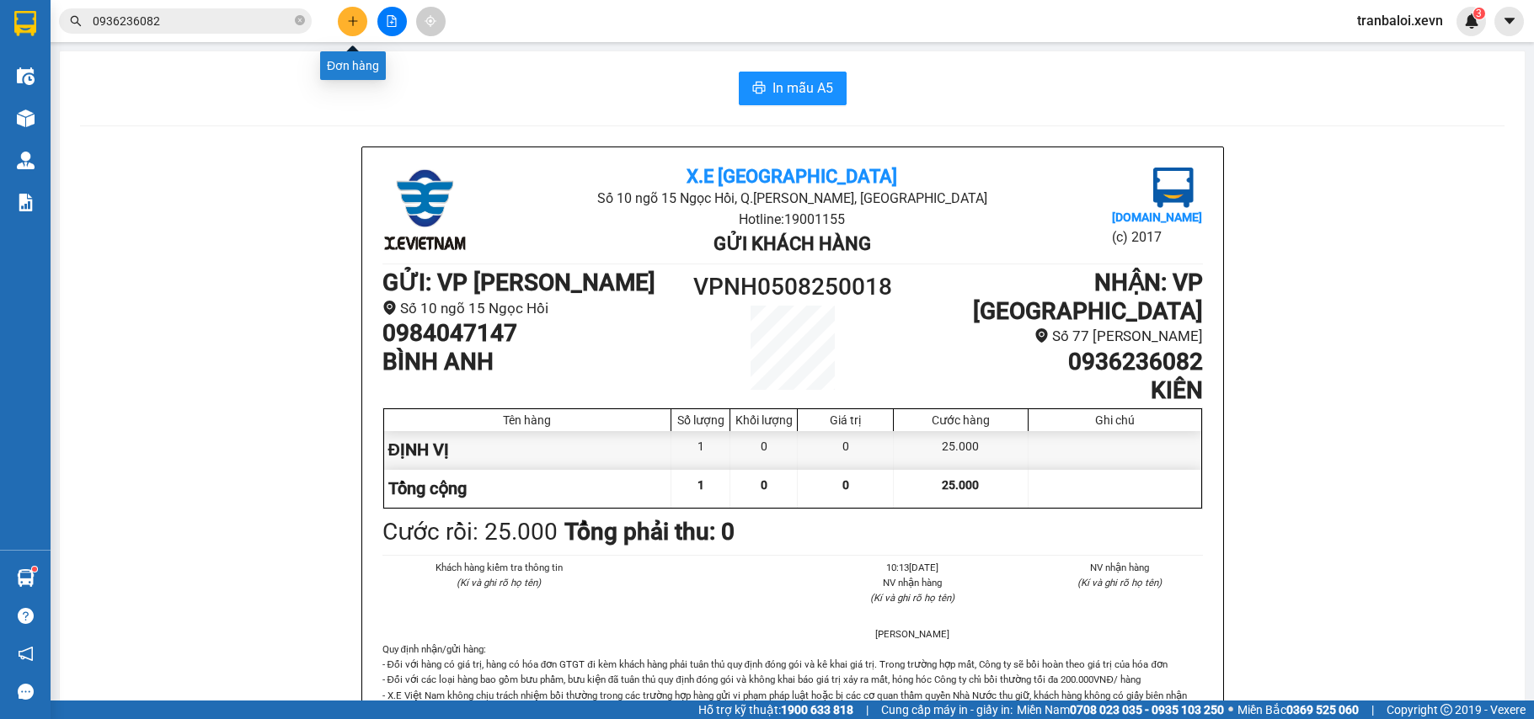
click at [356, 19] on icon "plus" at bounding box center [353, 21] width 12 height 12
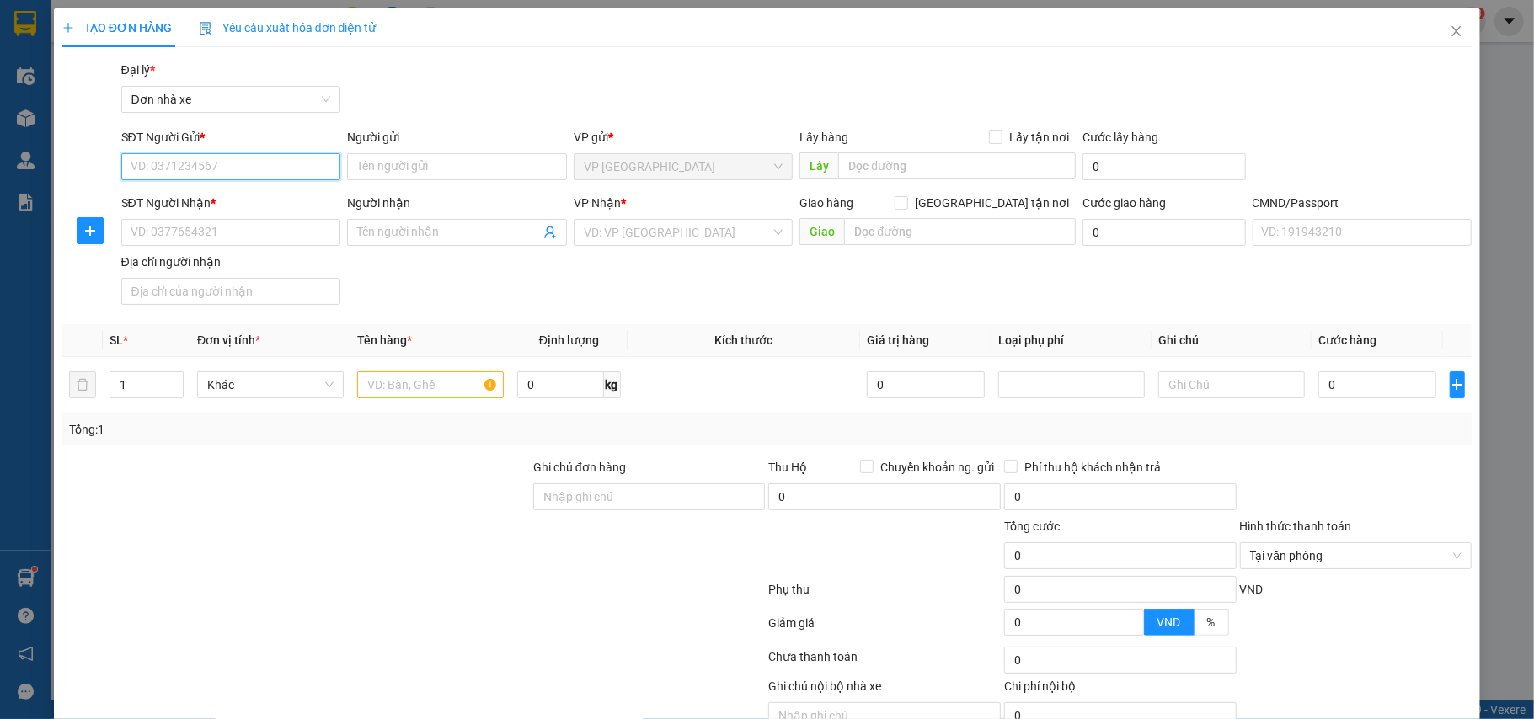
click at [270, 170] on input "SĐT Người Gửi *" at bounding box center [231, 166] width 220 height 27
type input "0848572586"
click at [241, 199] on div "0848572586 - Duy" at bounding box center [228, 201] width 197 height 19
type input "Duy"
type input "0965533336"
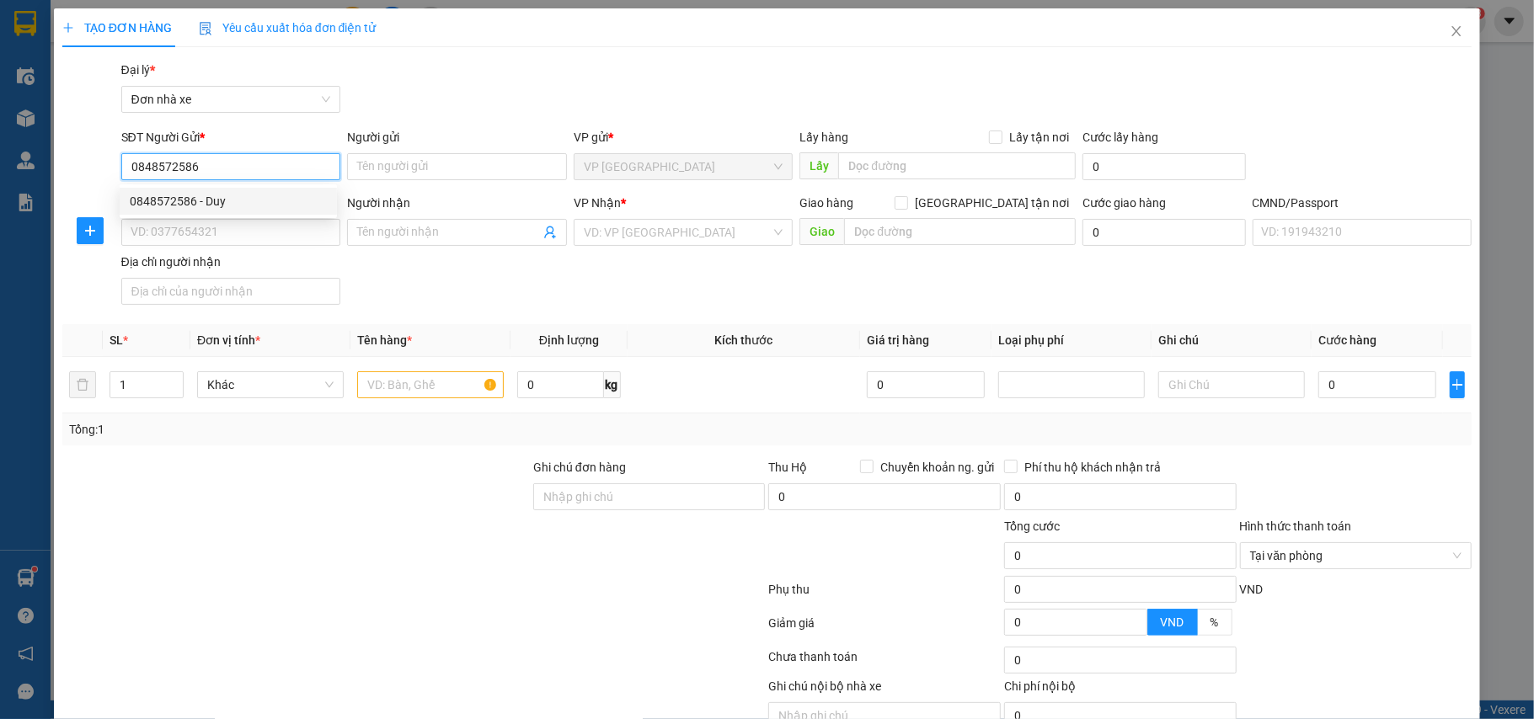
type input "PHƯƠNG"
type input "036194000376 HOÀNG T THU CÚC 47 NGUYỄN PHÚC"
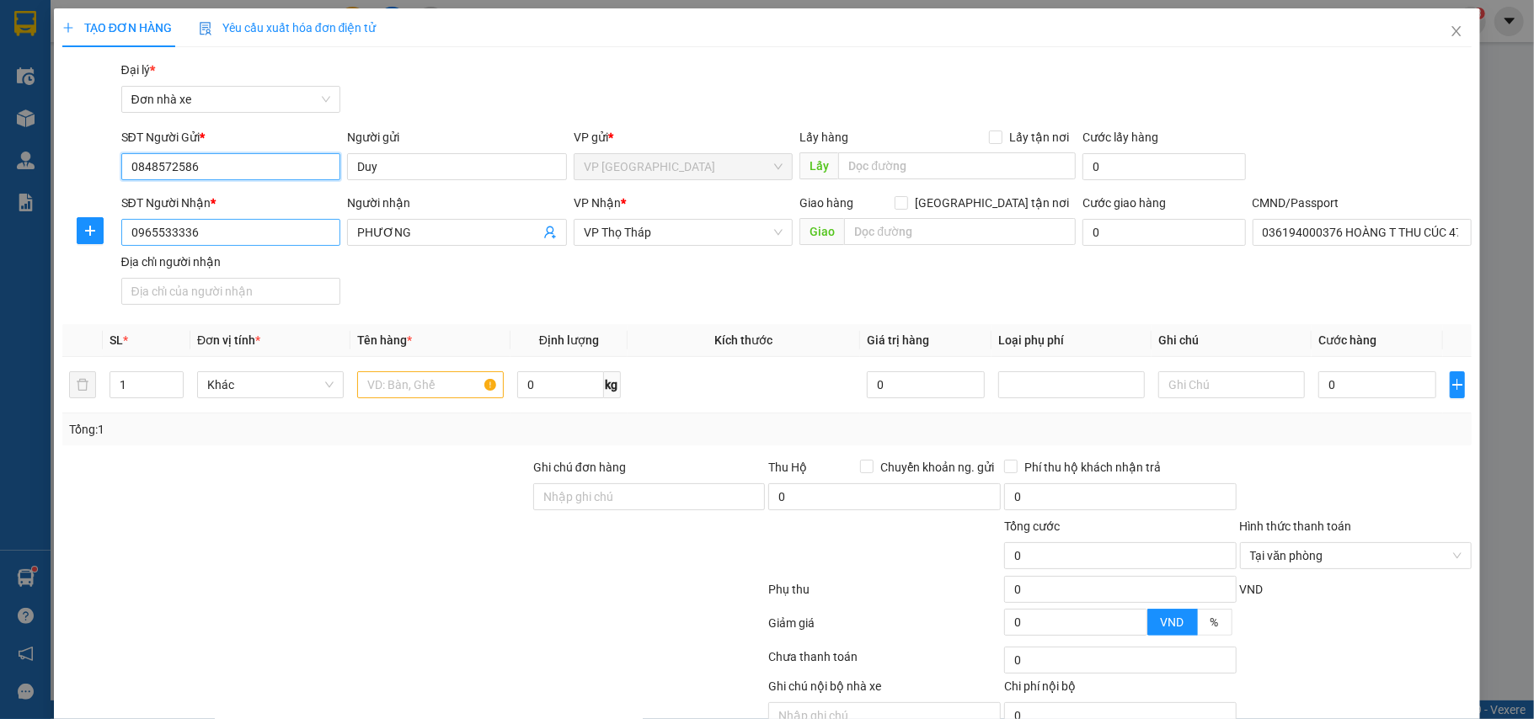
type input "0848572586"
drag, startPoint x: 212, startPoint y: 233, endPoint x: 0, endPoint y: 254, distance: 213.3
click at [0, 254] on div "TẠO ĐƠN HÀNG Yêu cầu xuất hóa đơn điện tử Transit Pickup Surcharge Ids Transit …" at bounding box center [767, 359] width 1534 height 719
click at [231, 233] on input "0914669889" at bounding box center [231, 232] width 220 height 27
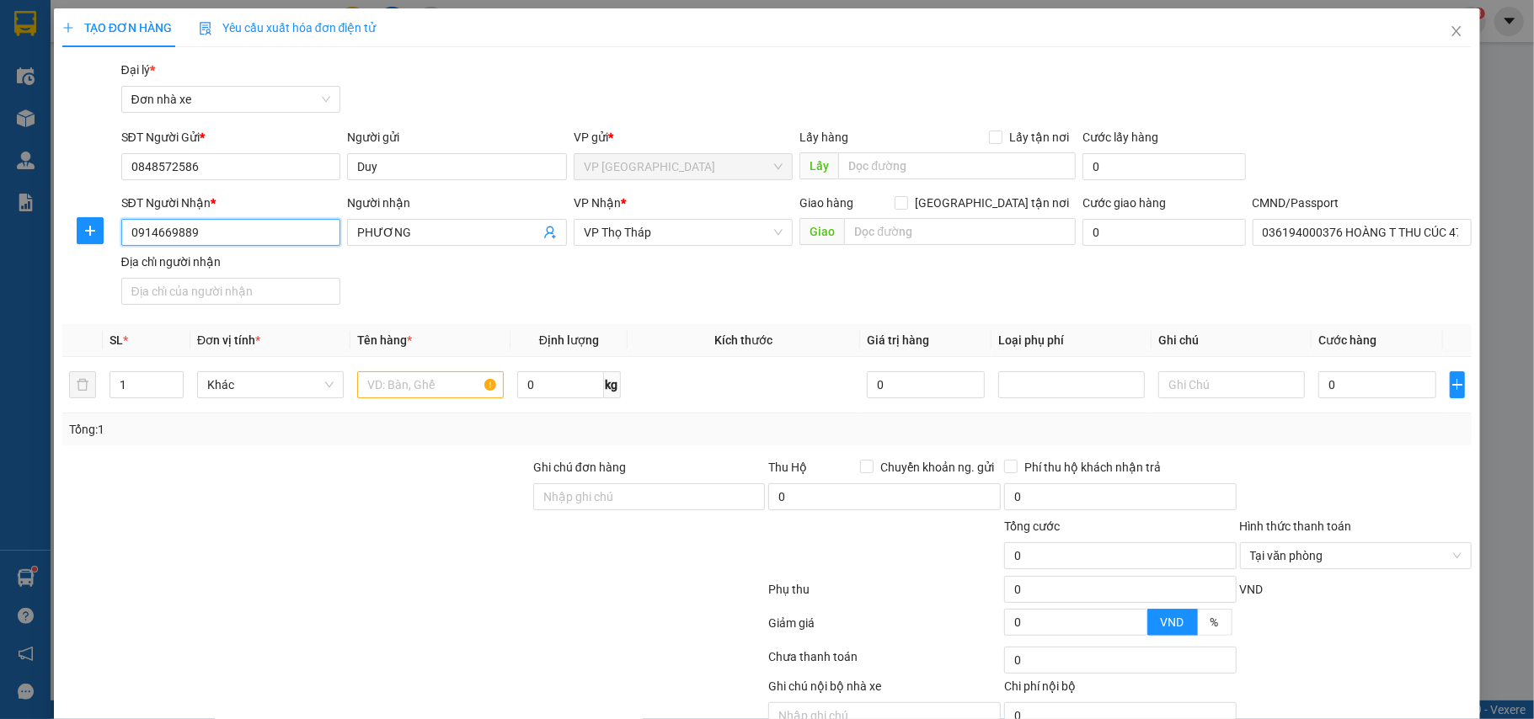
click at [231, 233] on input "0914669889" at bounding box center [231, 232] width 220 height 27
type input "0914669889"
drag, startPoint x: 415, startPoint y: 233, endPoint x: 295, endPoint y: 234, distance: 120.5
click at [295, 234] on div "SĐT Người Nhận * 0914669889 Người nhận PHƯƠNG VP Nhận * VP Thọ Tháp Giao hàng G…" at bounding box center [797, 253] width 1358 height 118
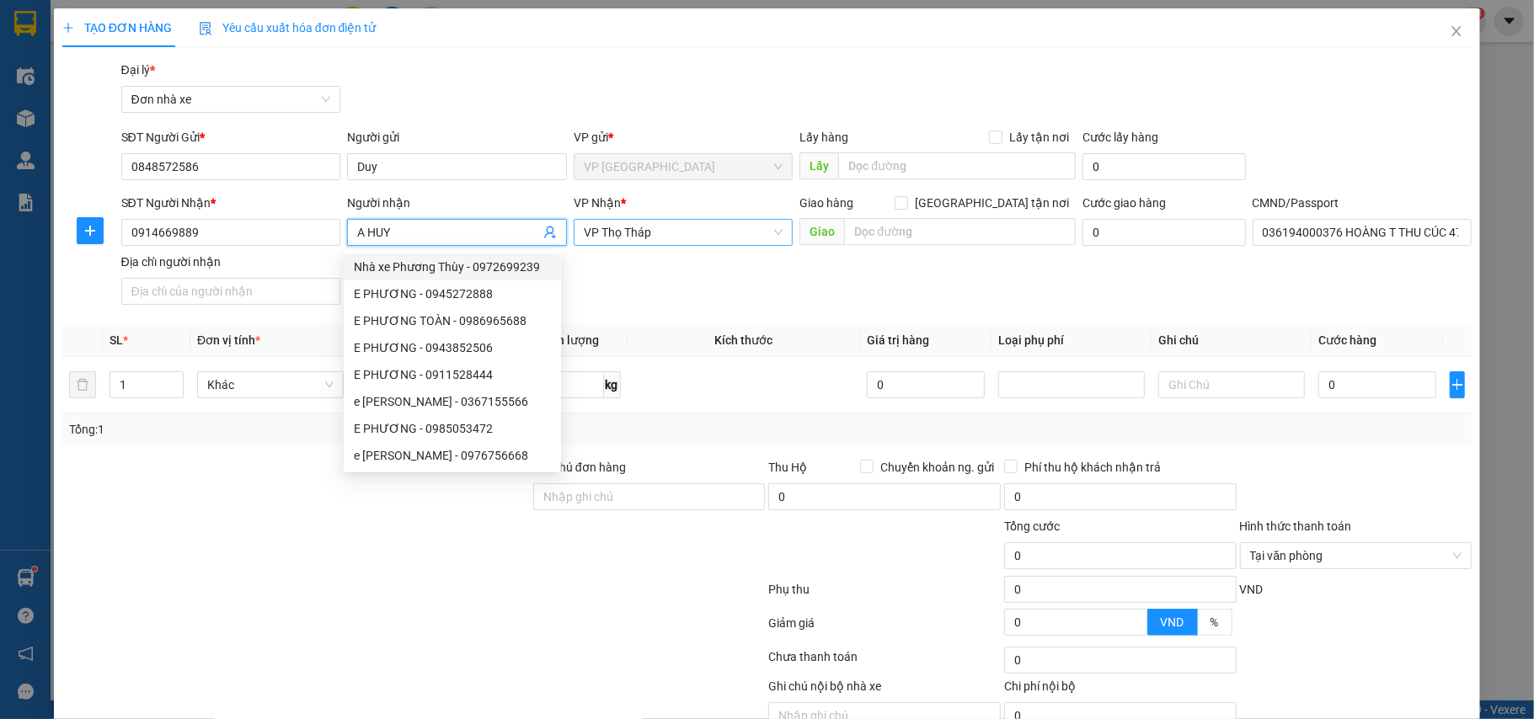
click at [671, 230] on span "VP Thọ Tháp" at bounding box center [684, 232] width 200 height 25
type input "A HUY"
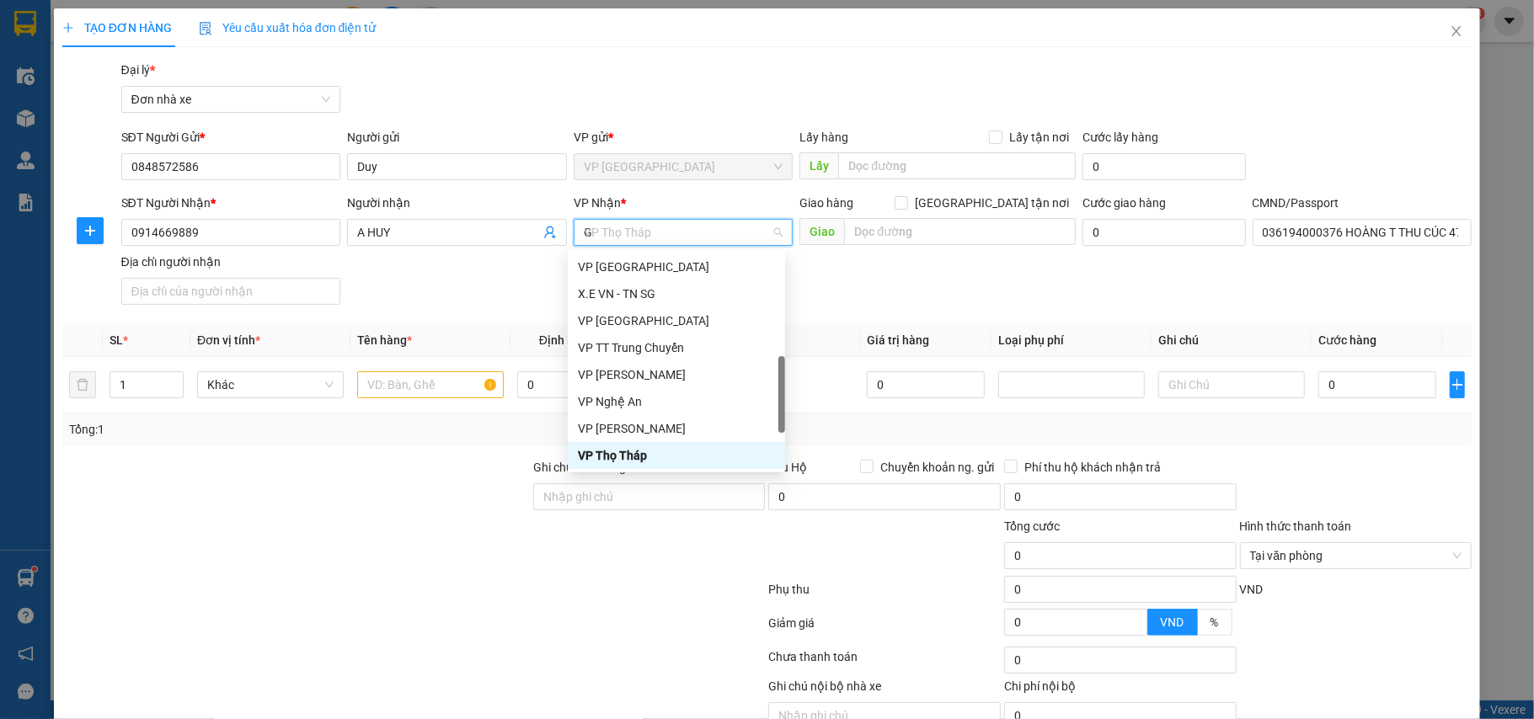
scroll to position [195, 0]
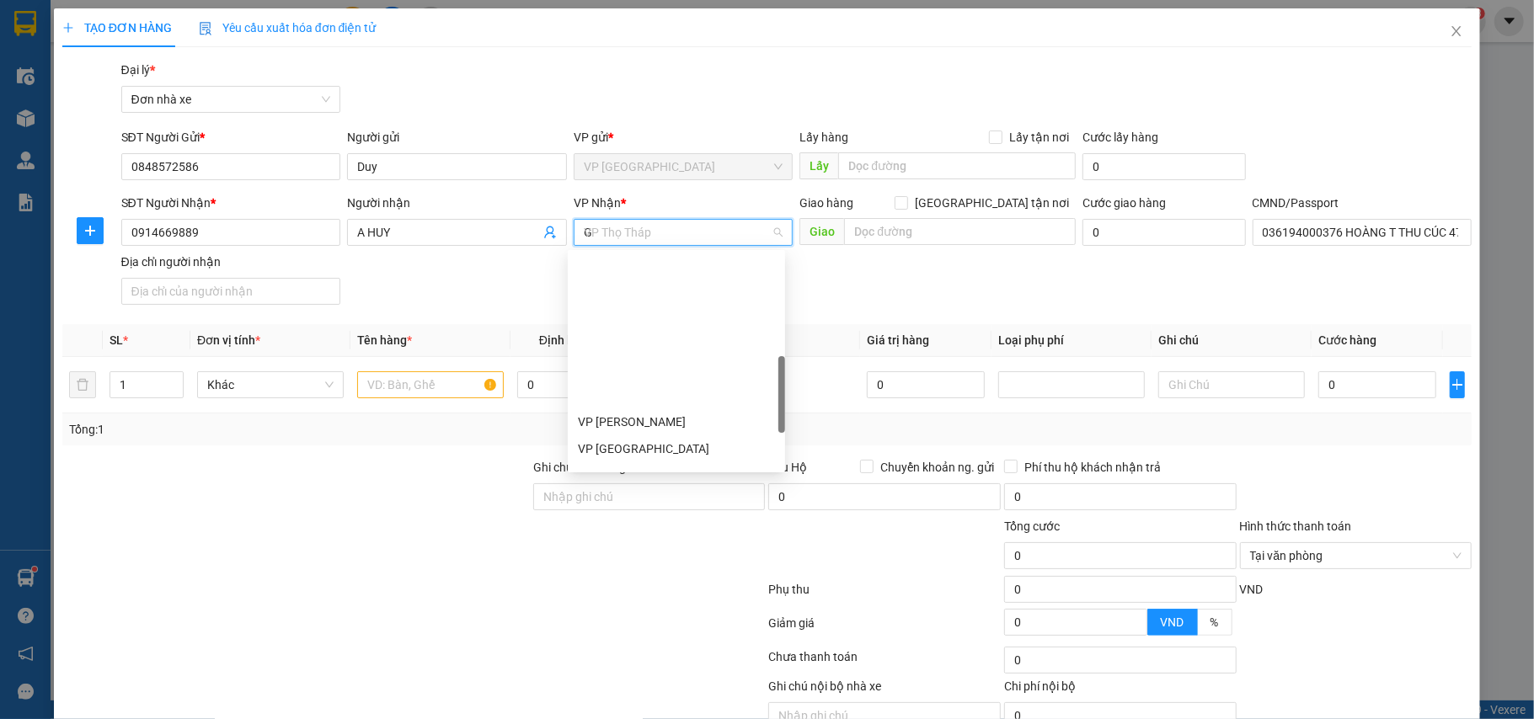
type input "GI"
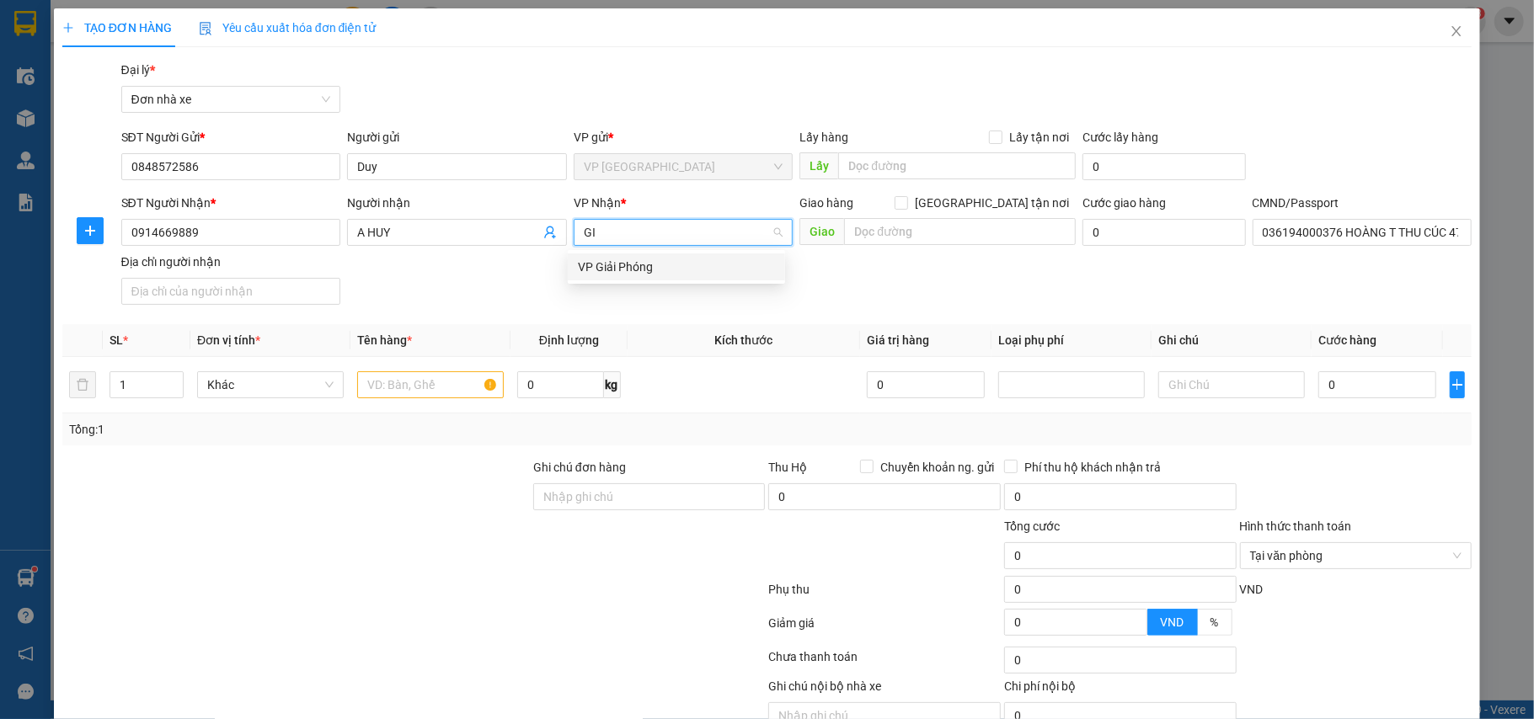
scroll to position [0, 0]
click at [645, 261] on div "VP Giải Phóng" at bounding box center [676, 267] width 197 height 19
click at [409, 379] on input "text" at bounding box center [430, 385] width 147 height 27
type input "D"
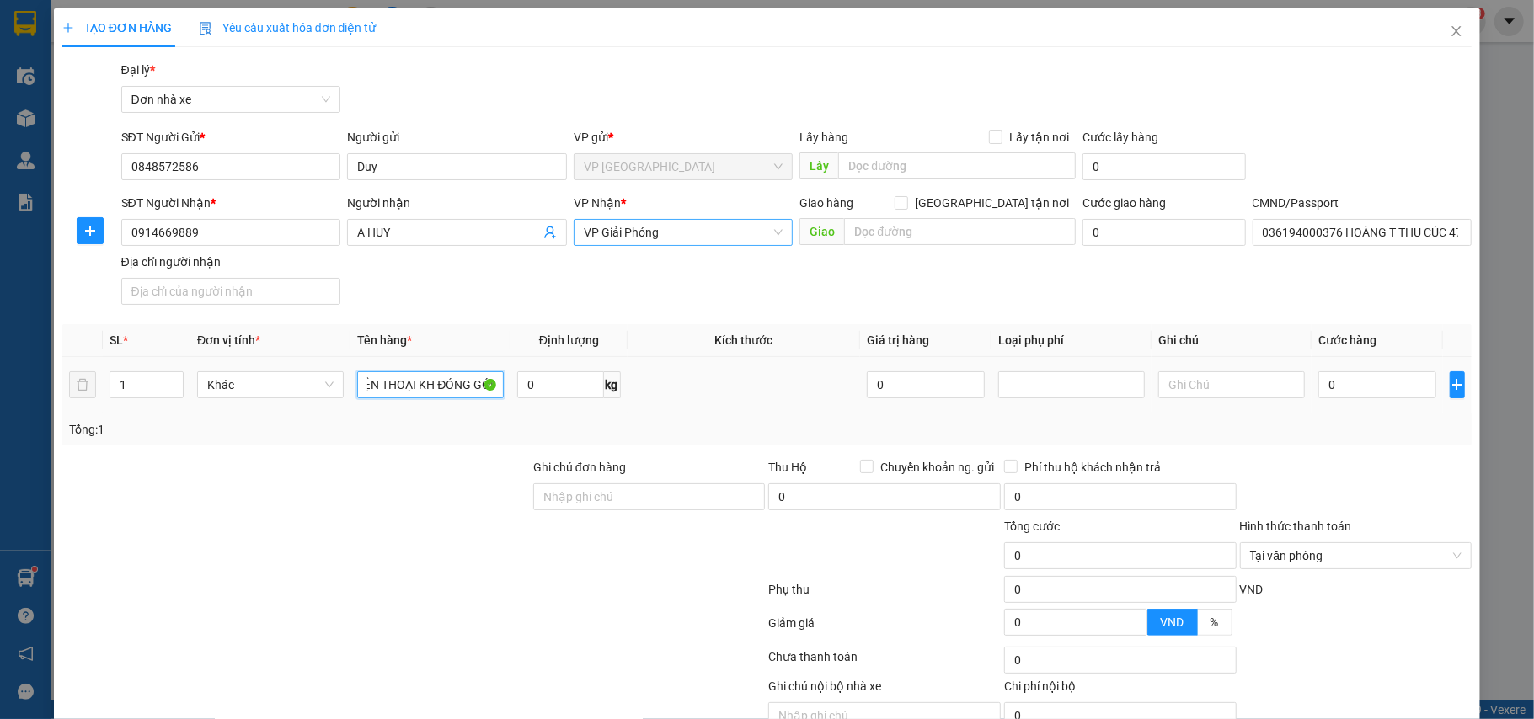
scroll to position [0, 21]
type input "ĐIỆN THOẠI KH ĐÓNG GÓI"
click at [1349, 388] on input "0" at bounding box center [1377, 385] width 118 height 27
type input "2"
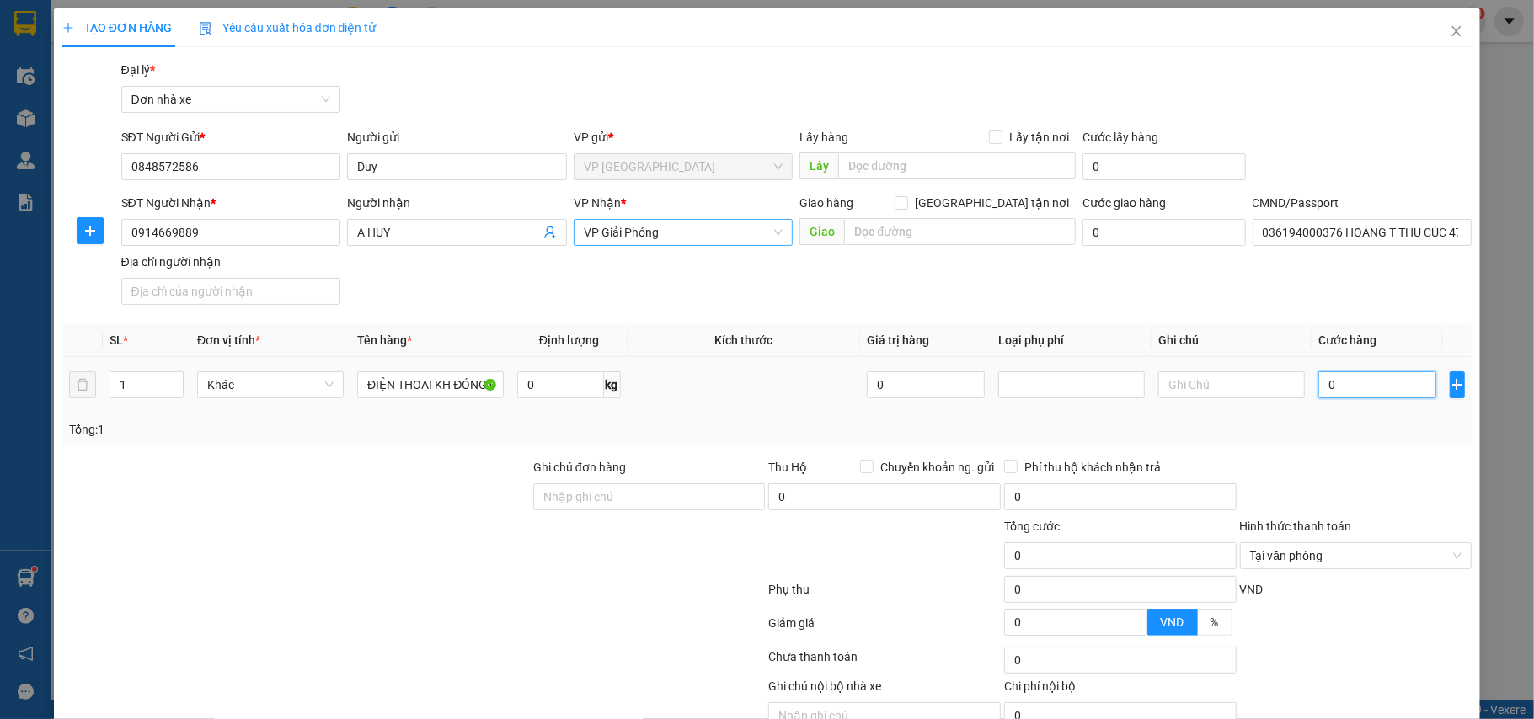
type input "2"
type input "25"
type input "25.000"
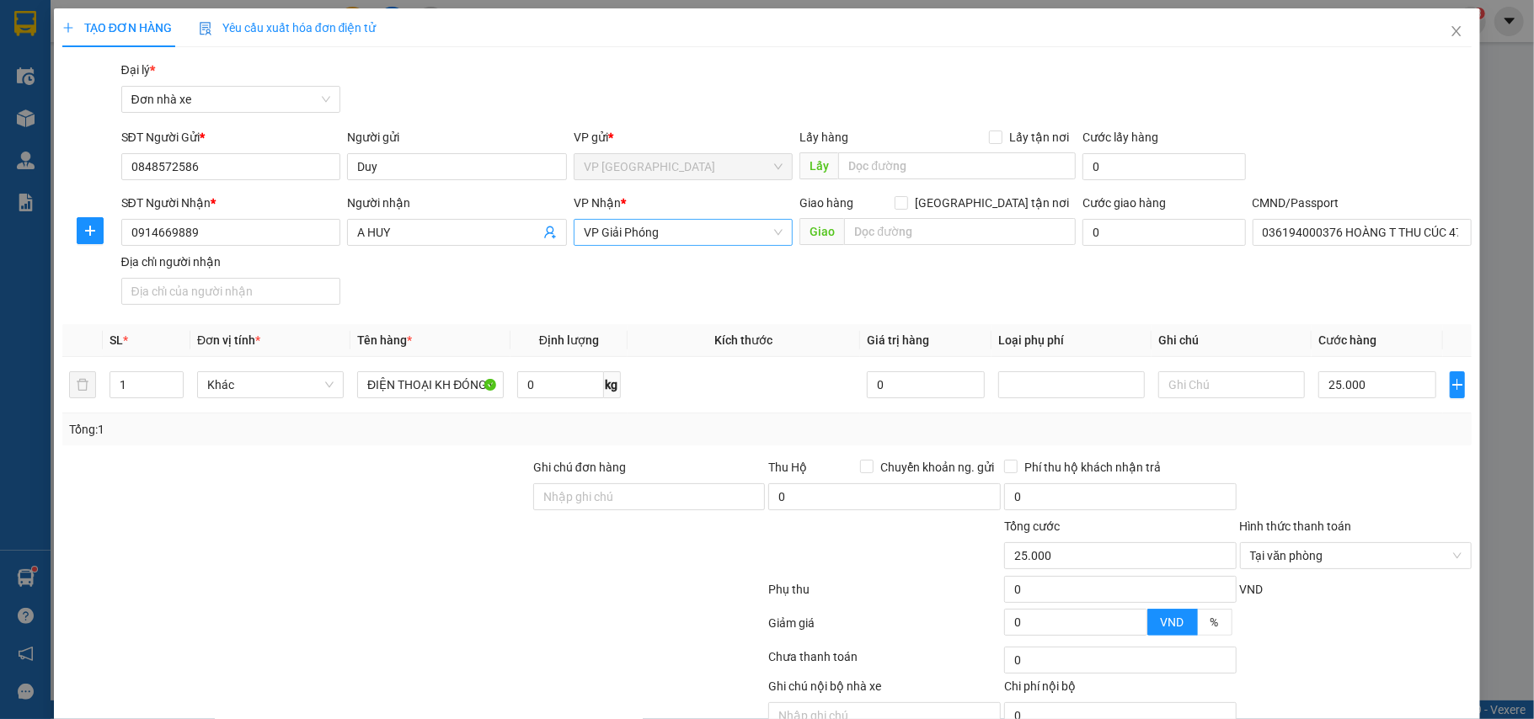
click at [1331, 479] on div at bounding box center [1356, 487] width 236 height 59
click at [749, 268] on div "SĐT Người Nhận * 0914669889 Người nhận A HUY VP Nhận * VP Giải Phóng Giao hàng …" at bounding box center [797, 253] width 1358 height 118
click at [1360, 460] on div at bounding box center [1356, 487] width 236 height 59
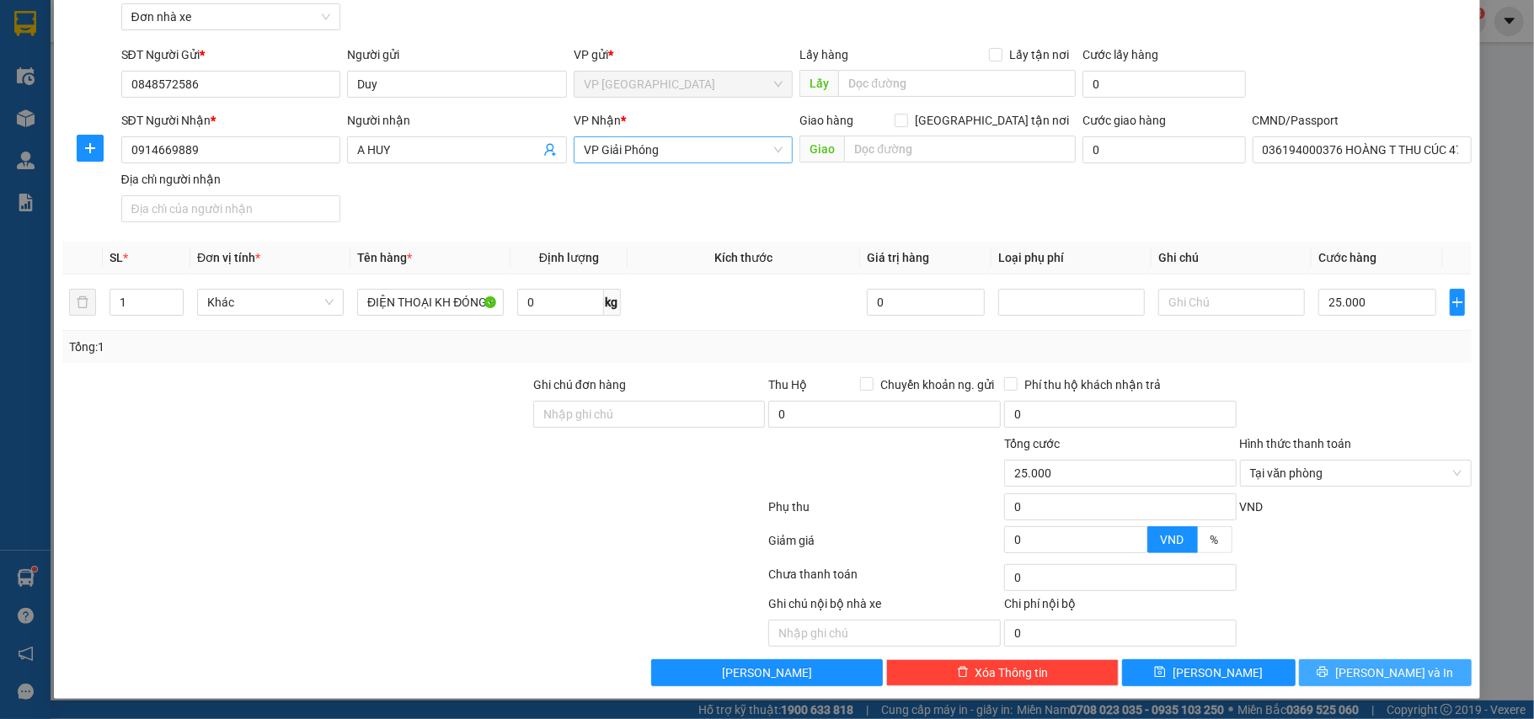
drag, startPoint x: 1369, startPoint y: 669, endPoint x: 1352, endPoint y: 649, distance: 26.3
click at [1369, 668] on span "Lưu và In" at bounding box center [1394, 673] width 118 height 19
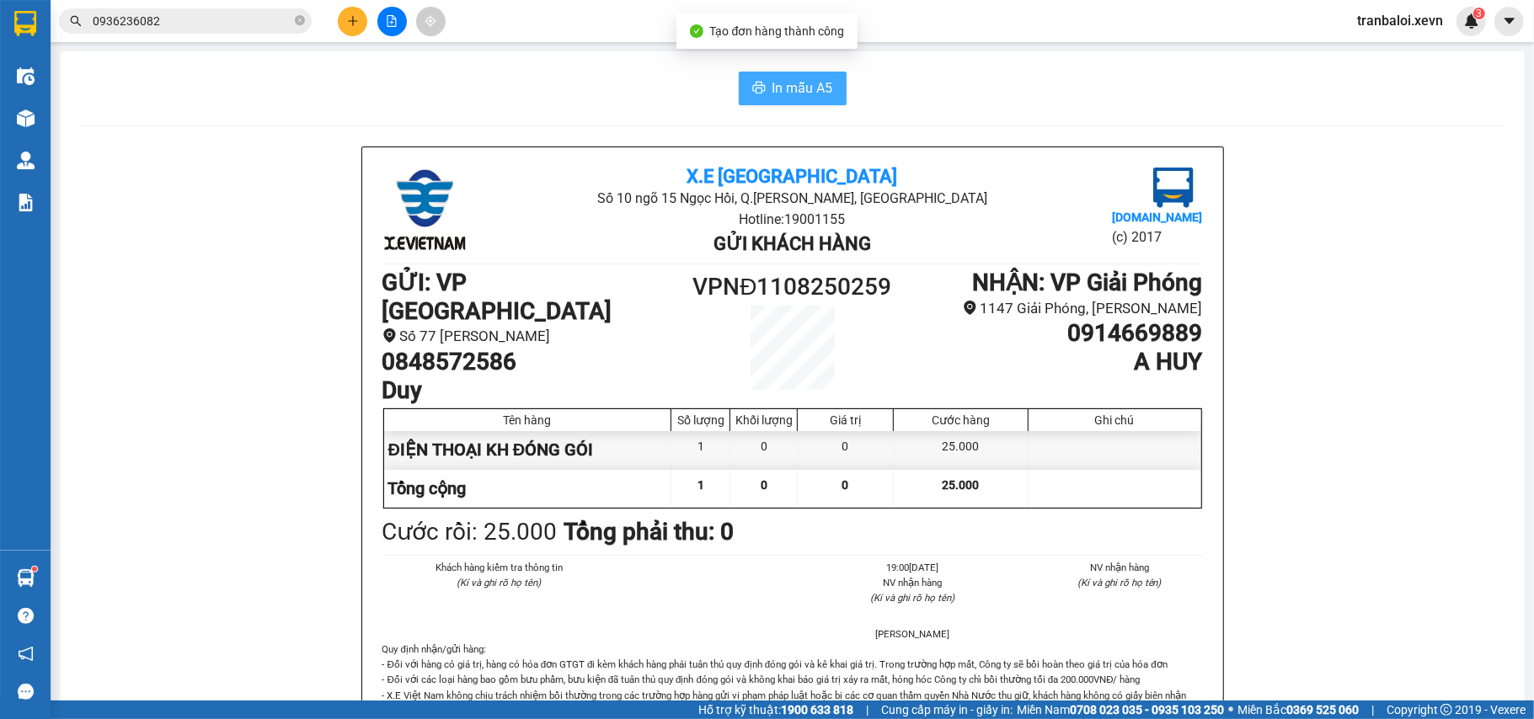
click at [773, 82] on span "In mẫu A5" at bounding box center [803, 88] width 61 height 21
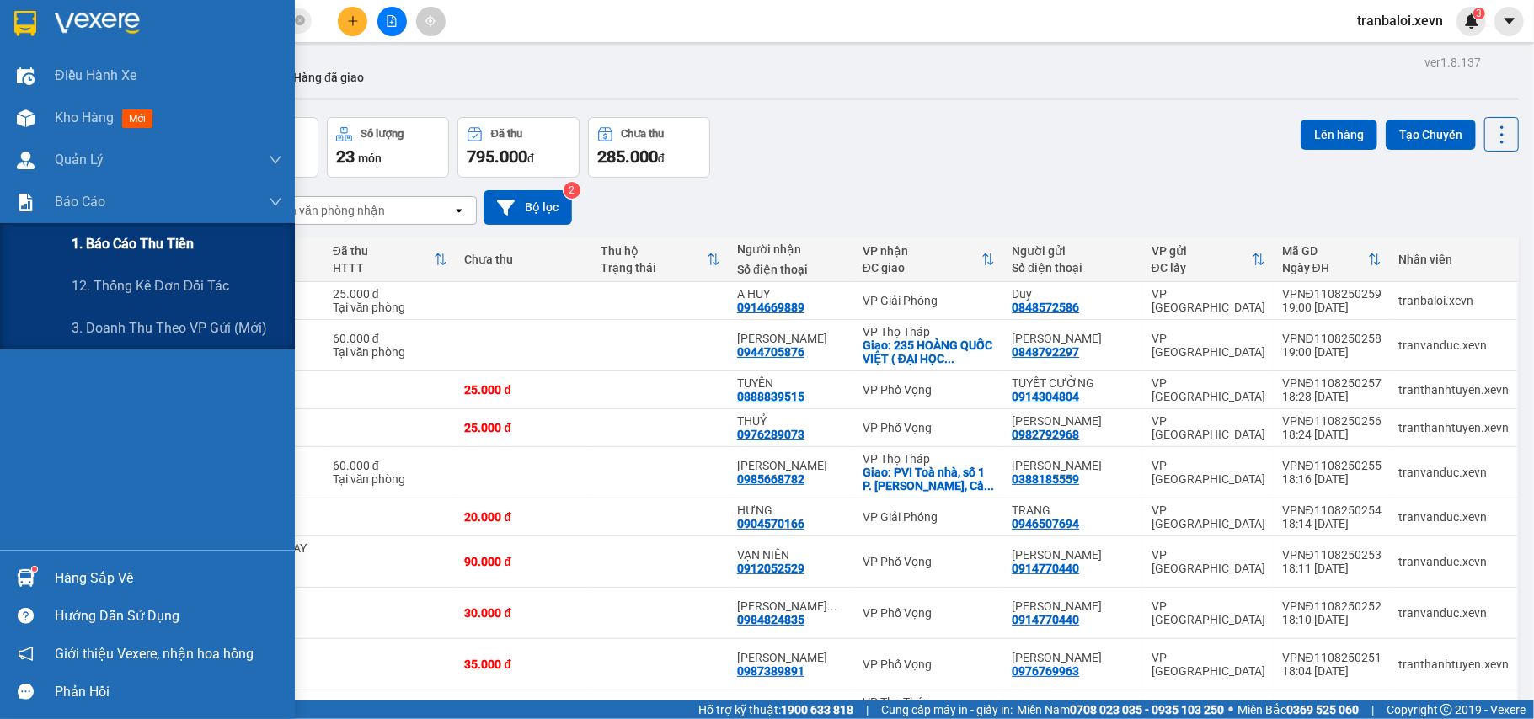
click at [121, 241] on span "1. Báo cáo thu tiền" at bounding box center [133, 243] width 122 height 21
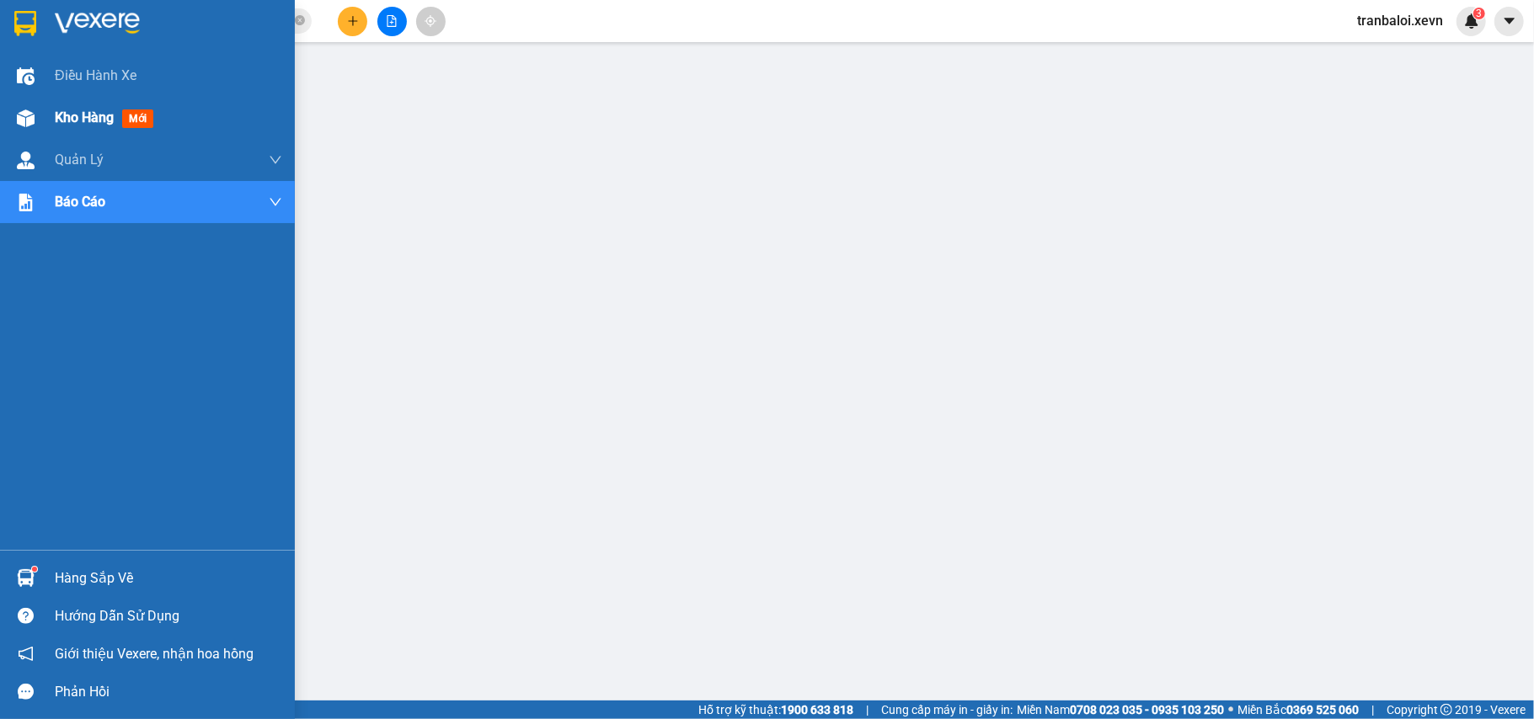
click at [52, 118] on div "Kho hàng mới" at bounding box center [147, 118] width 295 height 42
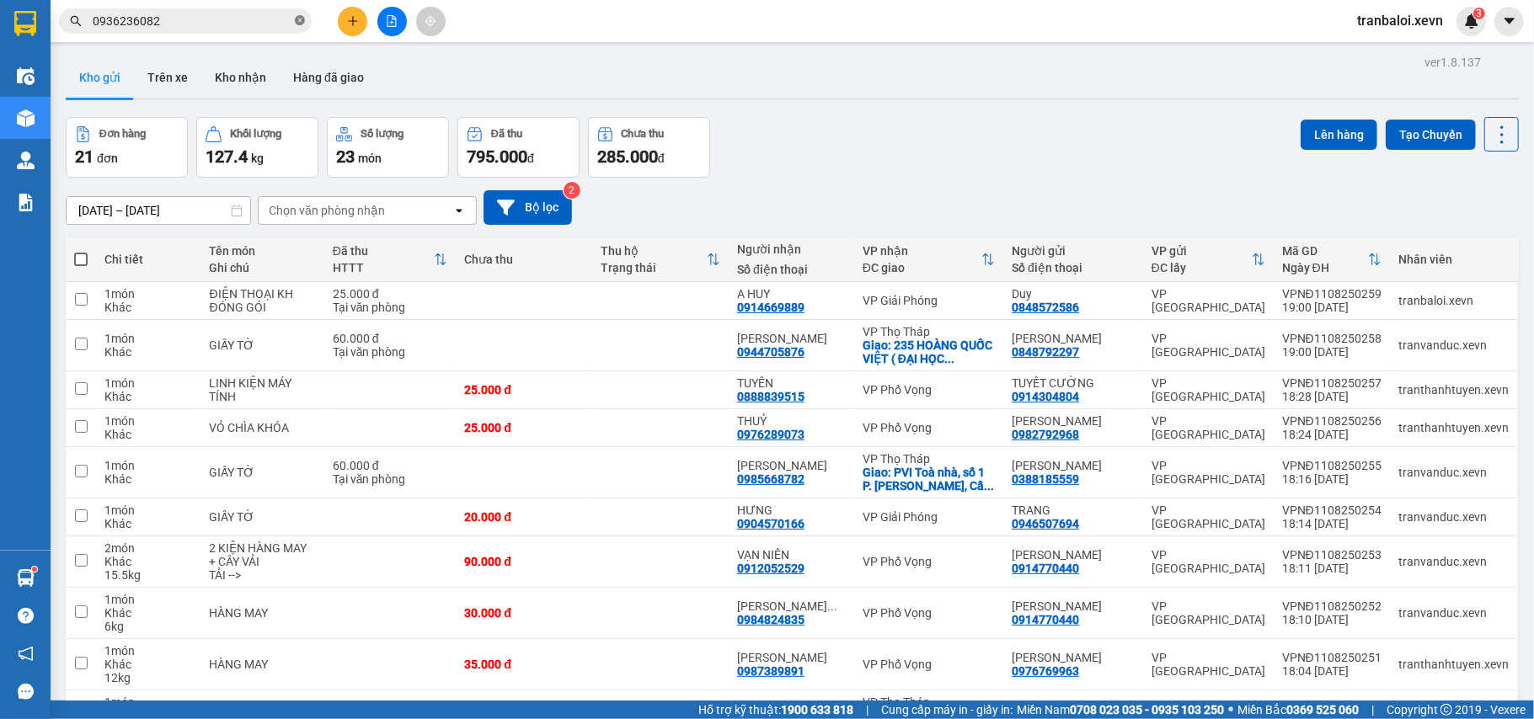
click at [303, 17] on icon "close-circle" at bounding box center [300, 20] width 10 height 10
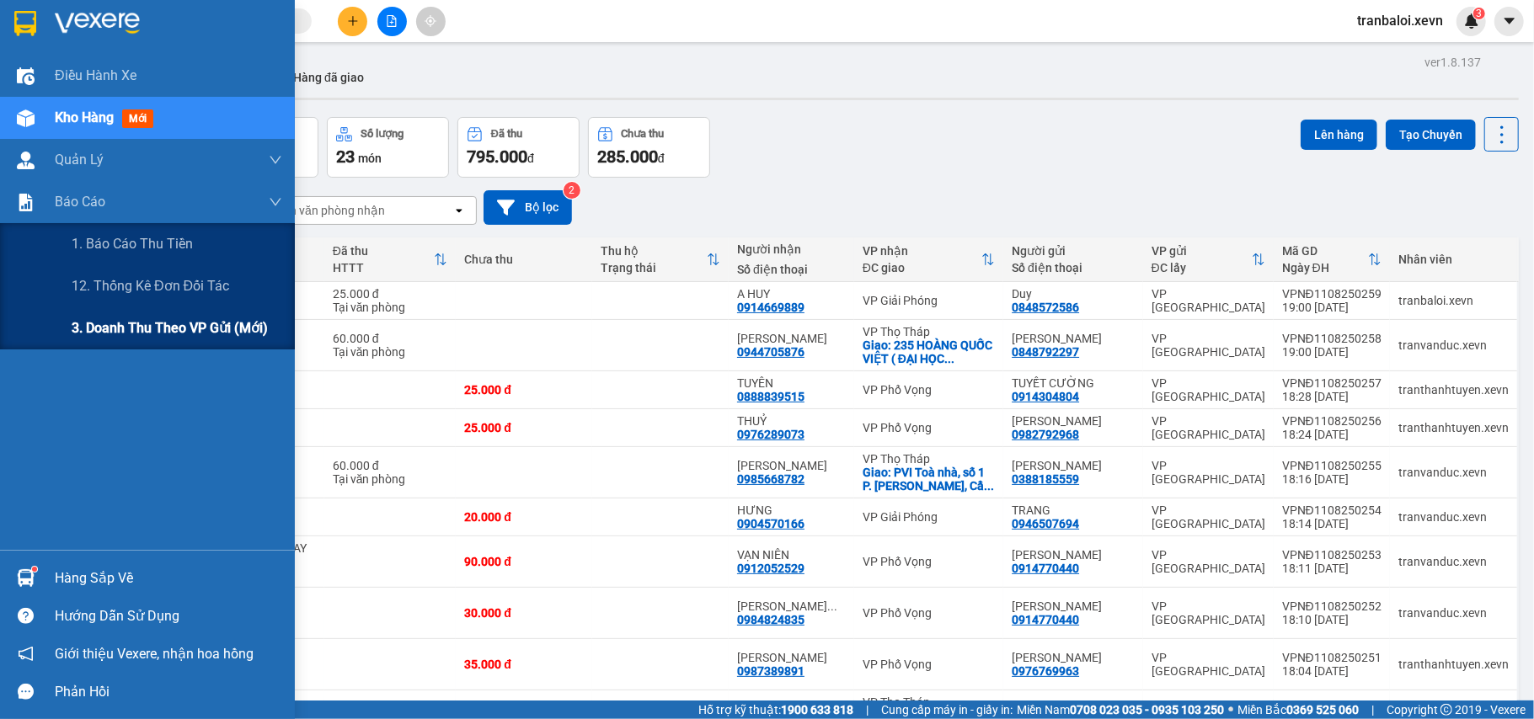
drag, startPoint x: 126, startPoint y: 317, endPoint x: 149, endPoint y: 318, distance: 22.8
click at [126, 318] on div "3. Doanh Thu theo VP Gửi (mới)" at bounding box center [177, 329] width 211 height 42
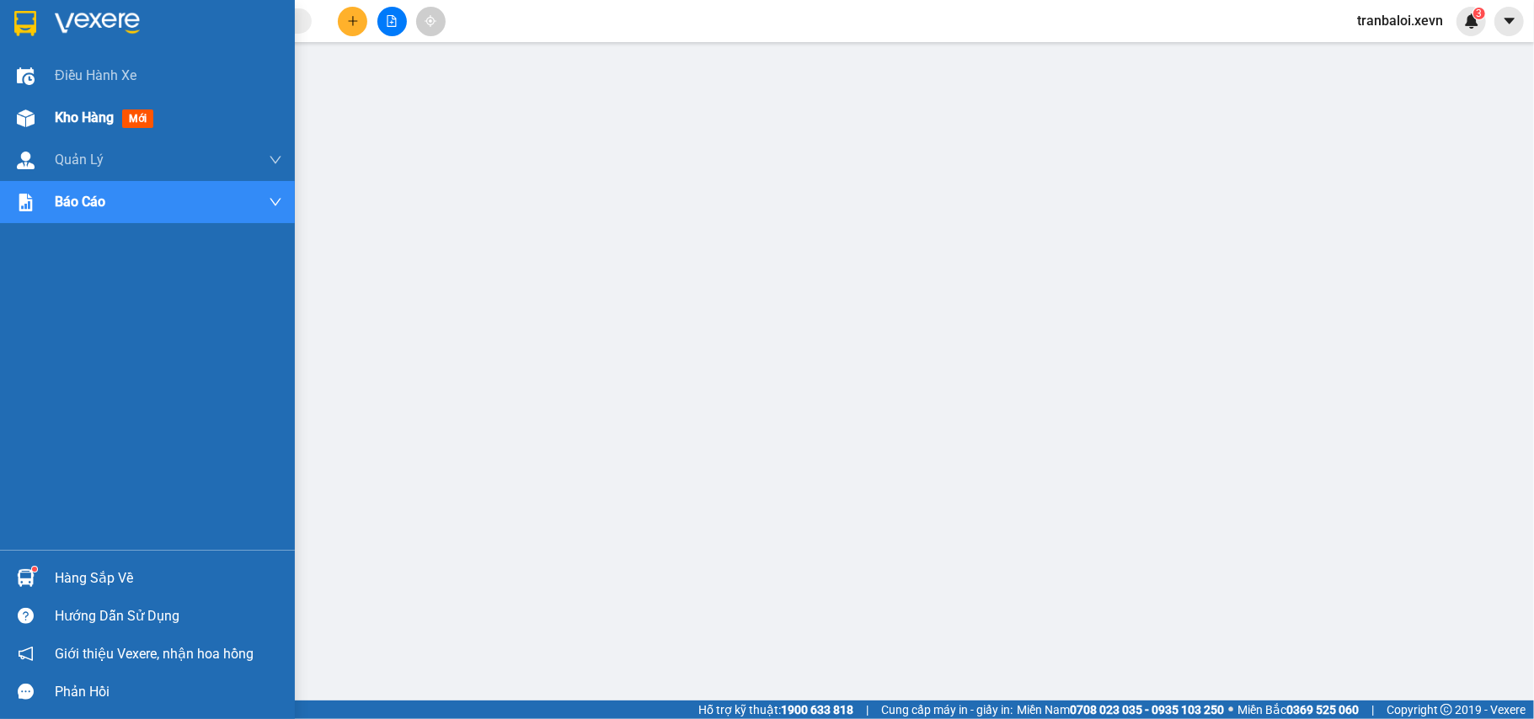
click at [24, 118] on img at bounding box center [26, 119] width 18 height 18
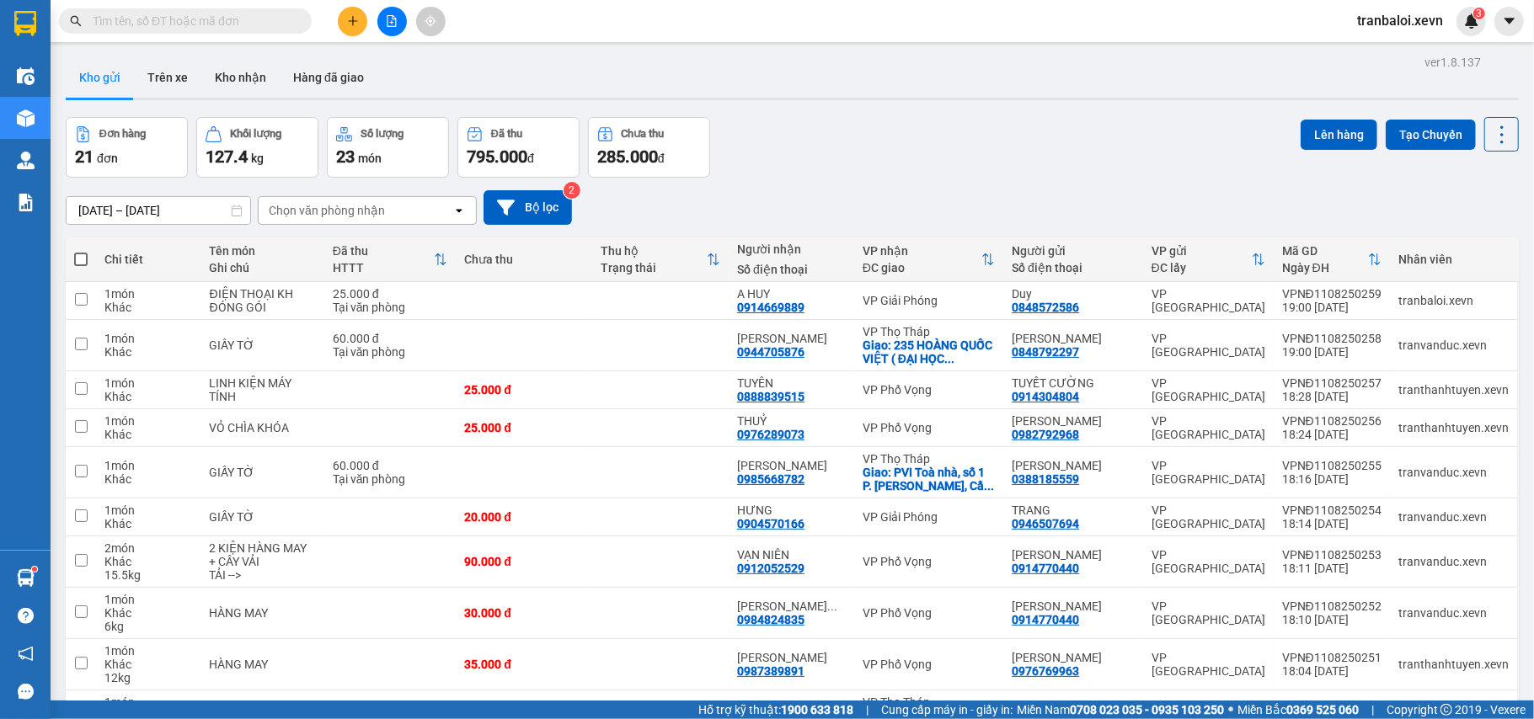
click at [1417, 18] on span "tranbaloi.xevn" at bounding box center [1400, 20] width 113 height 21
click at [1417, 51] on span "Đăng xuất" at bounding box center [1409, 52] width 77 height 19
